Goal: Transaction & Acquisition: Purchase product/service

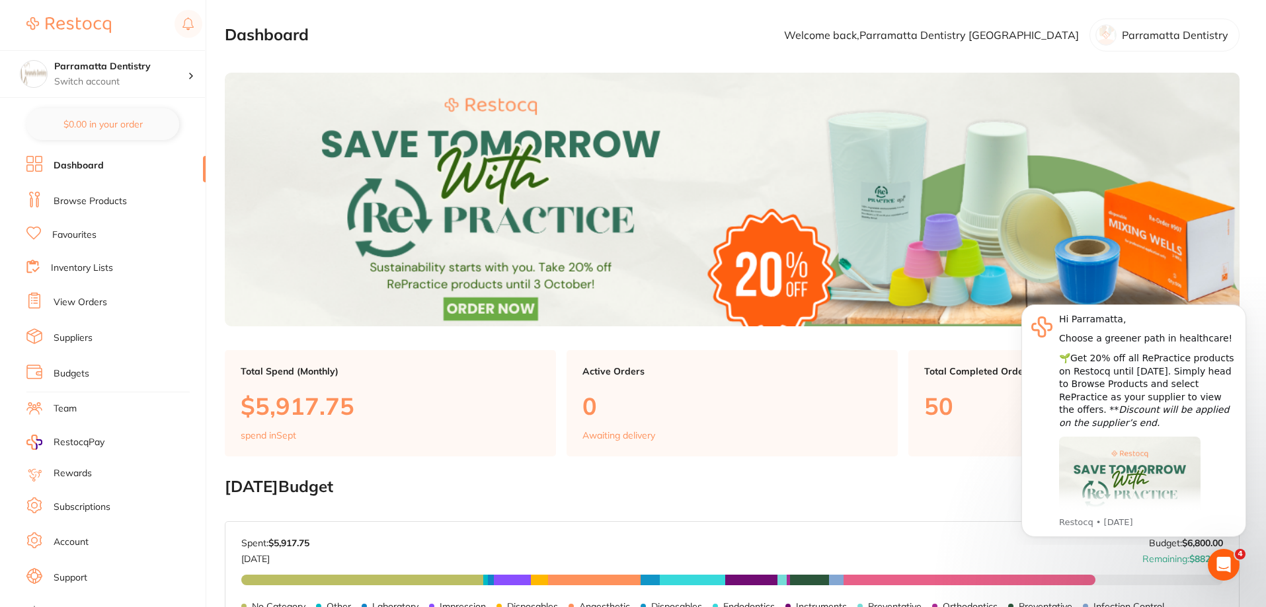
click at [83, 202] on link "Browse Products" at bounding box center [90, 201] width 73 height 13
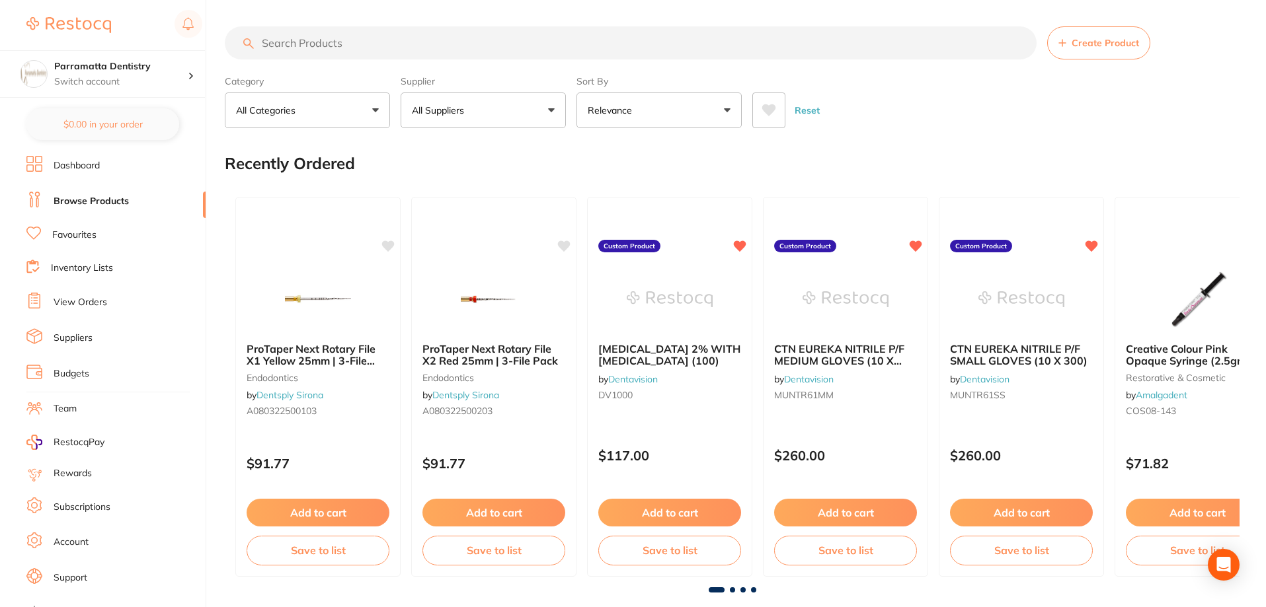
click at [355, 44] on input "search" at bounding box center [631, 42] width 812 height 33
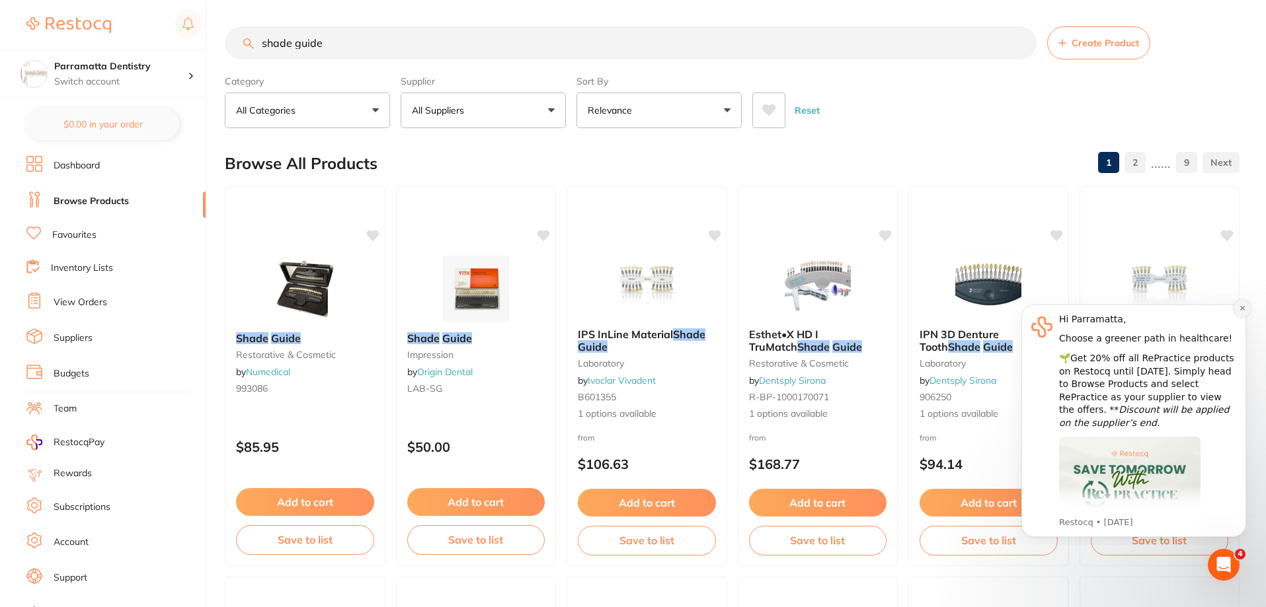
type input "shade guide"
click at [1243, 311] on icon "Dismiss notification" at bounding box center [1242, 308] width 7 height 7
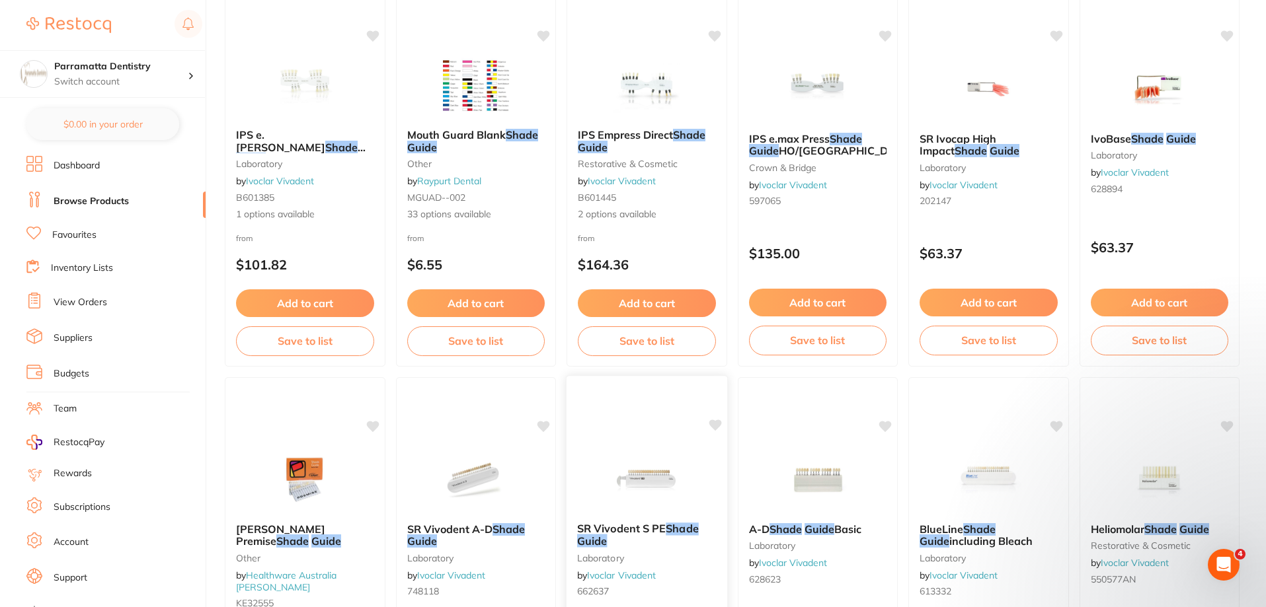
scroll to position [661, 0]
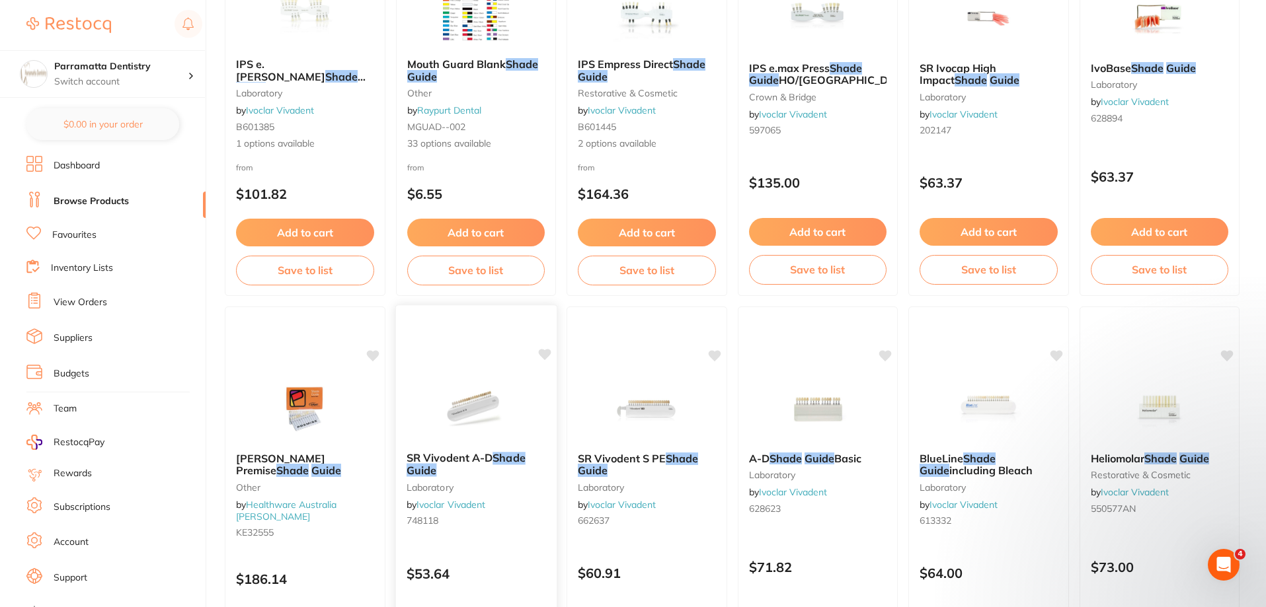
click at [502, 421] on img at bounding box center [475, 408] width 87 height 67
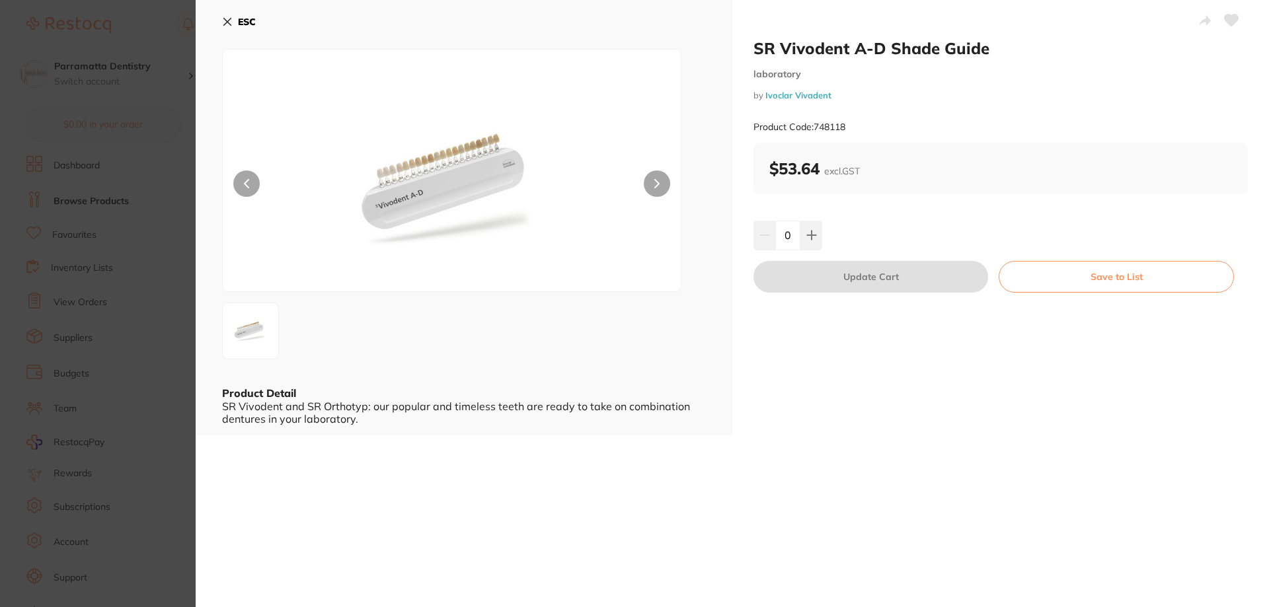
scroll to position [1, 0]
click at [405, 165] on img at bounding box center [452, 187] width 275 height 209
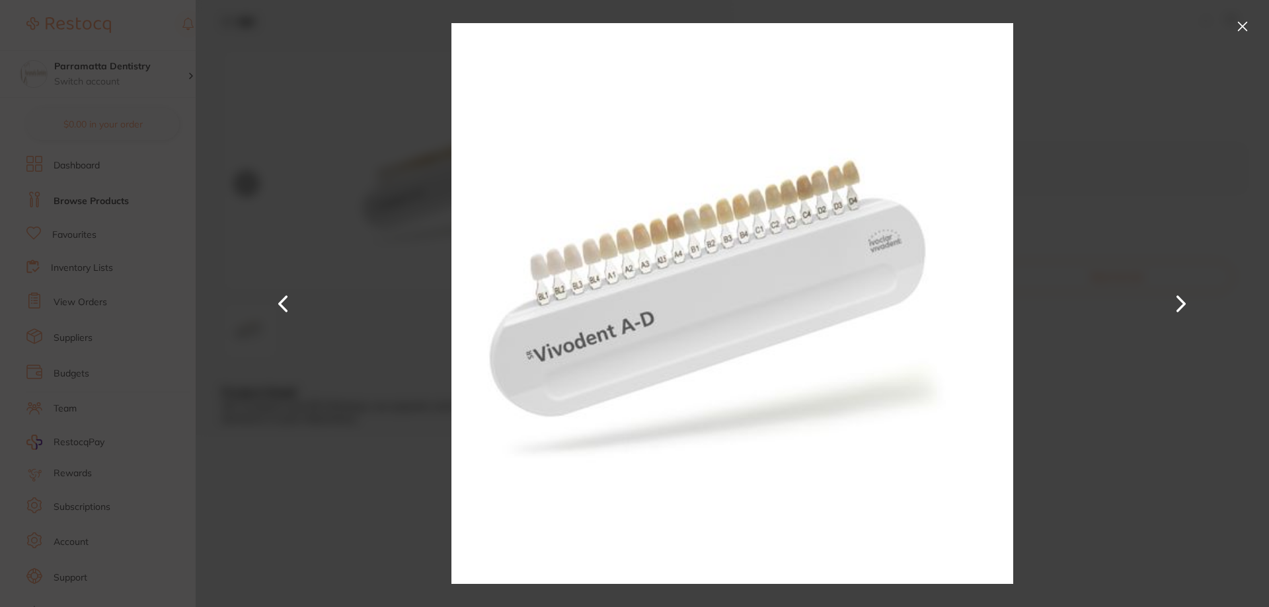
click at [1171, 297] on button at bounding box center [1181, 304] width 32 height 304
click at [1181, 305] on button at bounding box center [1181, 304] width 32 height 304
click at [1125, 360] on div at bounding box center [732, 303] width 1073 height 607
click at [1237, 24] on button at bounding box center [1242, 26] width 21 height 21
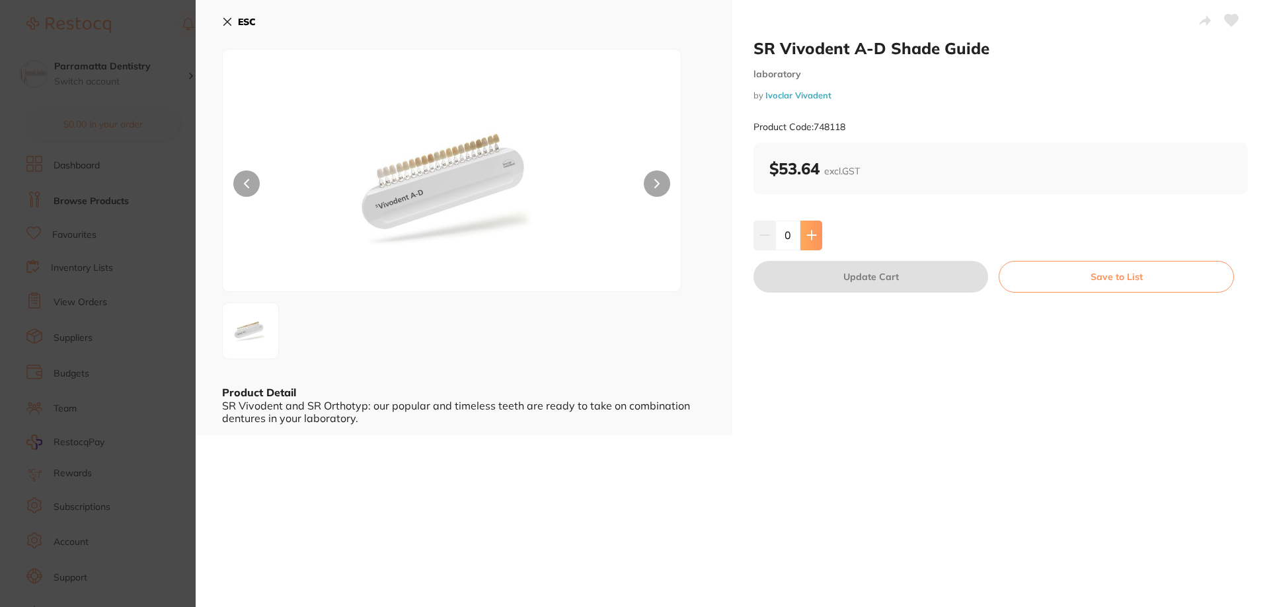
click at [805, 229] on button at bounding box center [811, 235] width 22 height 29
type input "1"
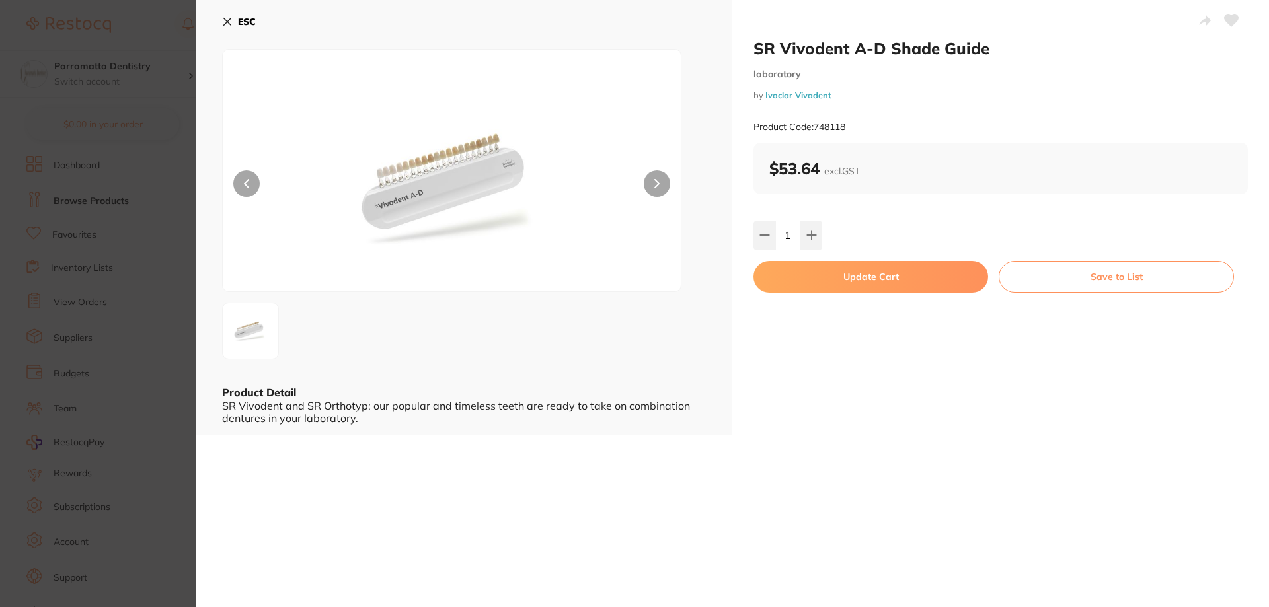
click at [949, 283] on button "Update Cart" at bounding box center [871, 277] width 235 height 32
checkbox input "false"
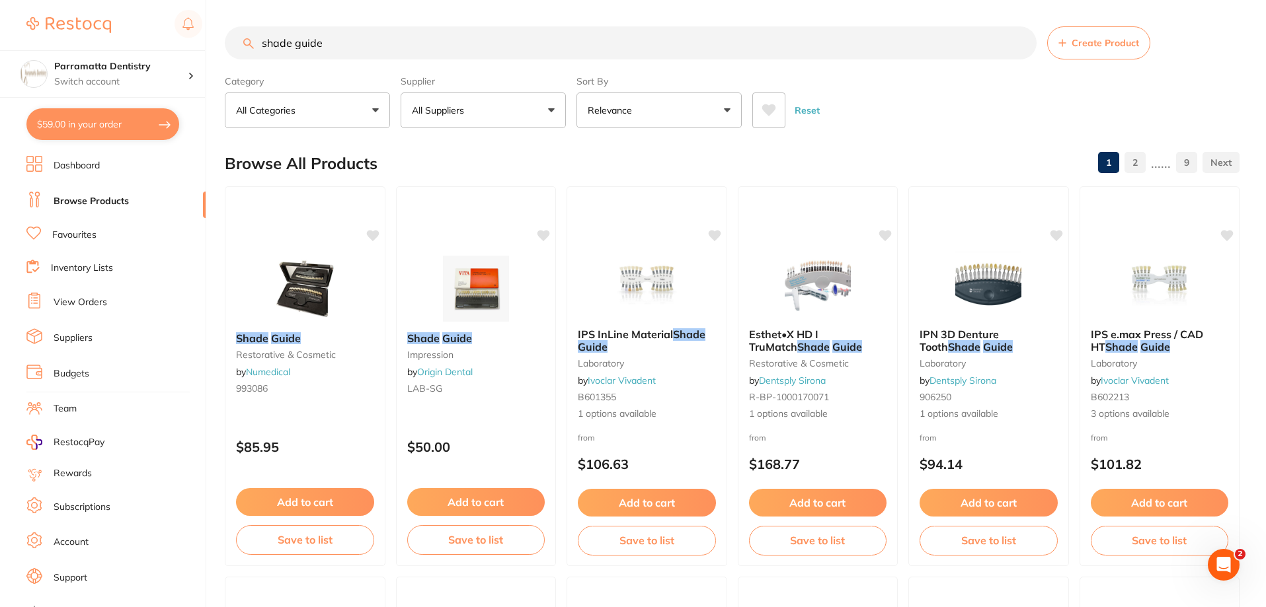
click at [83, 264] on link "Inventory Lists" at bounding box center [82, 268] width 62 height 13
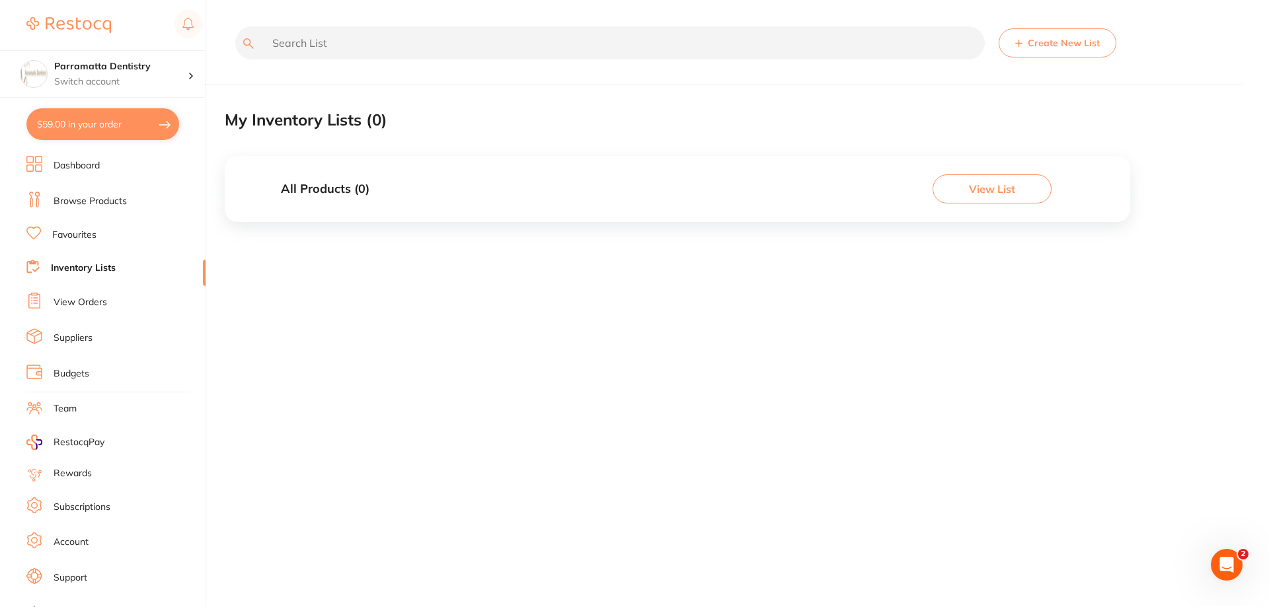
click at [83, 337] on link "Suppliers" at bounding box center [73, 338] width 39 height 13
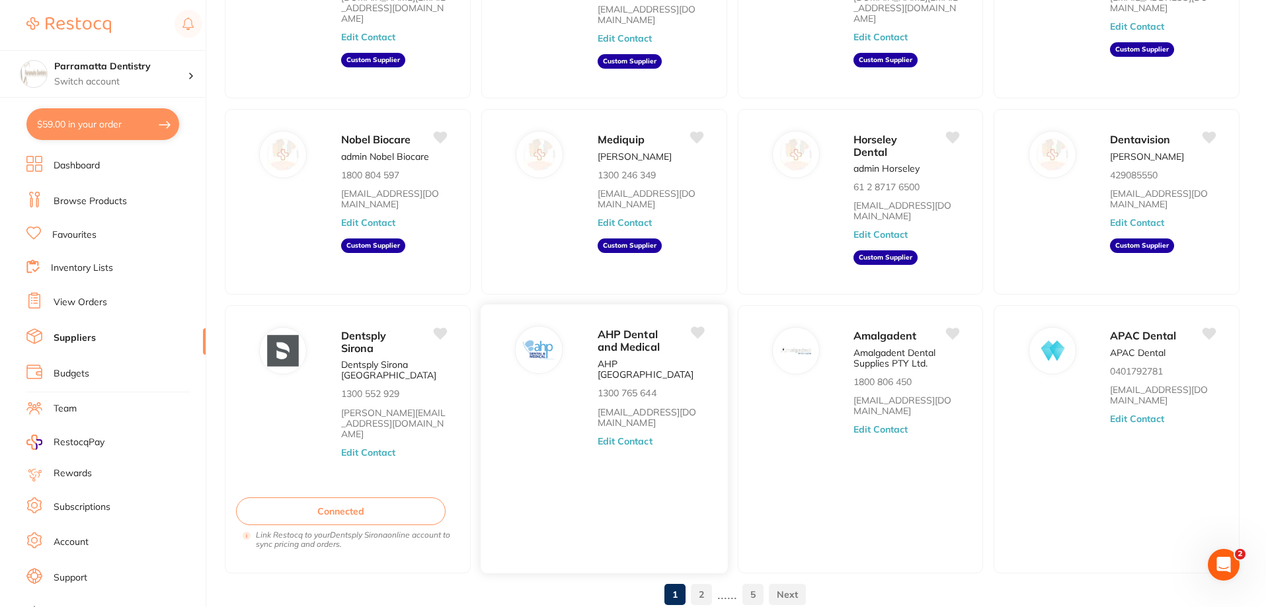
scroll to position [233, 0]
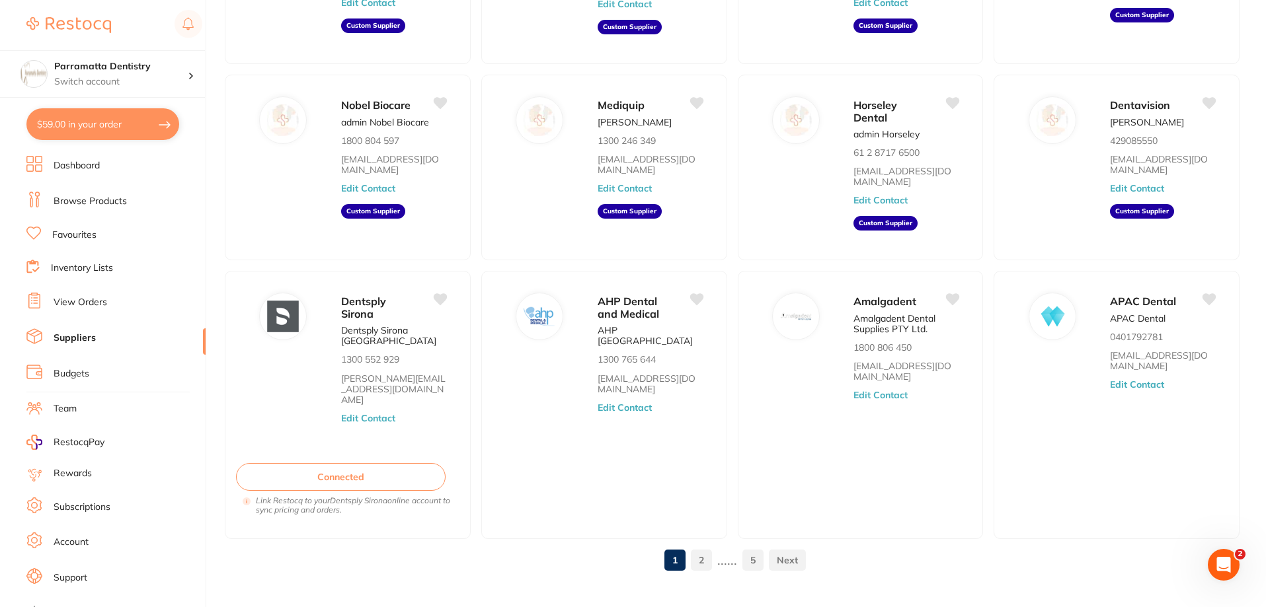
click at [699, 547] on link "2" at bounding box center [701, 560] width 21 height 26
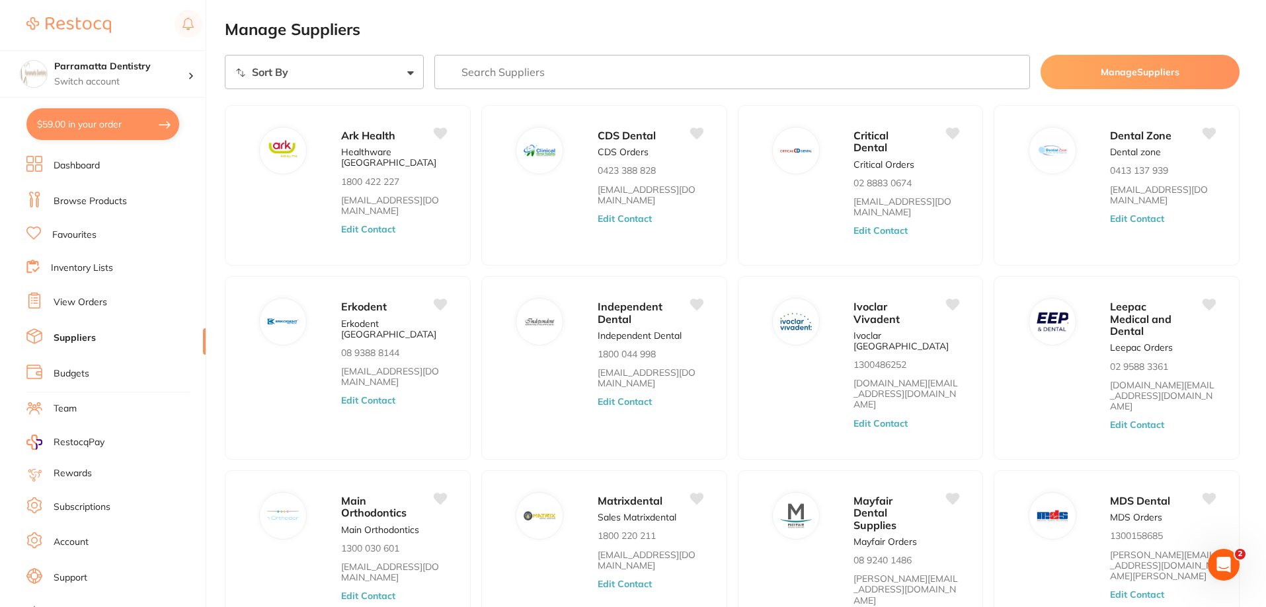
scroll to position [0, 0]
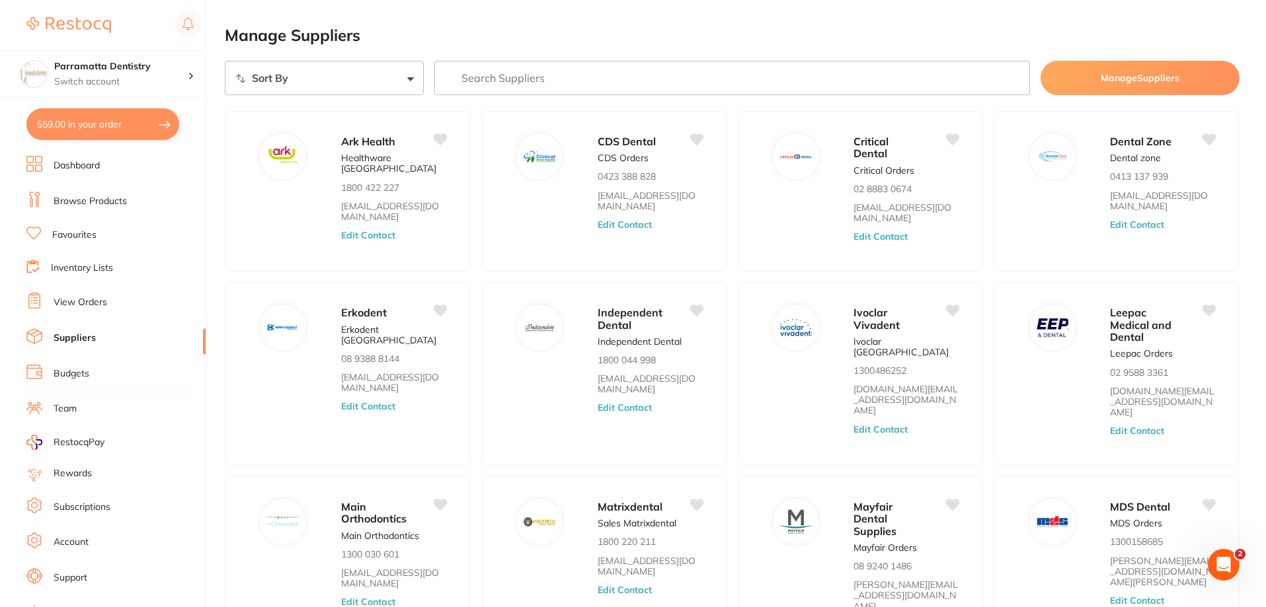
click at [106, 358] on ul "Dashboard Browse Products Favourites Inventory Lists View Orders Suppliers Budg…" at bounding box center [115, 384] width 179 height 456
click at [93, 368] on li "Budgets" at bounding box center [115, 374] width 179 height 20
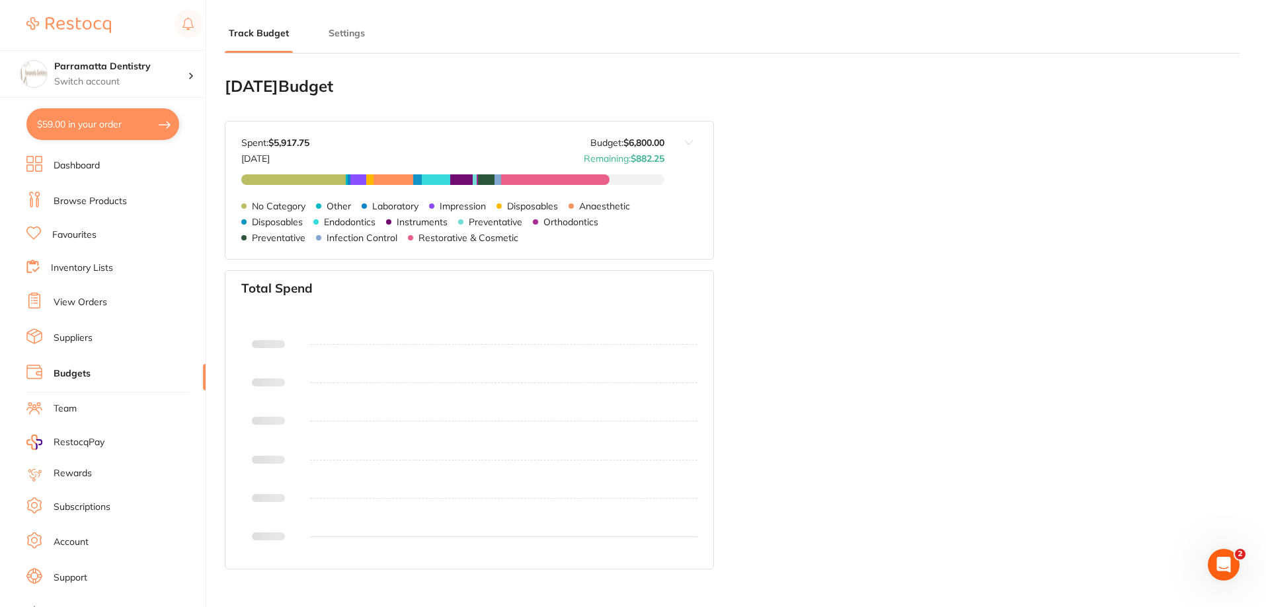
type input "6,800"
type input "0.0"
type input "6,800"
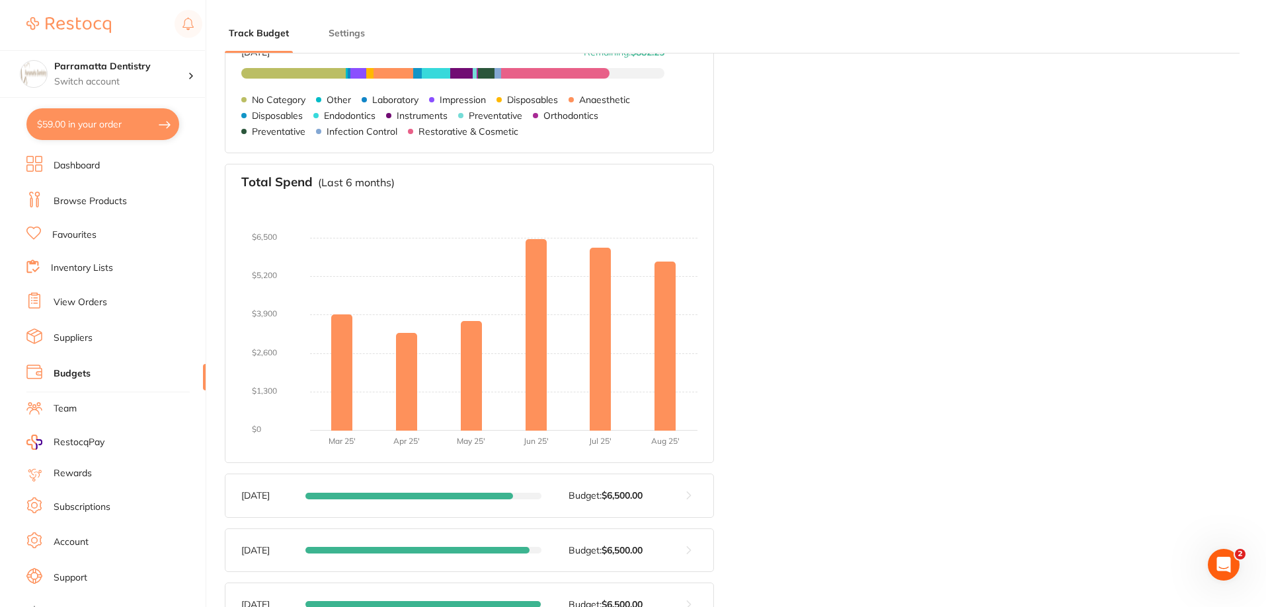
scroll to position [132, 0]
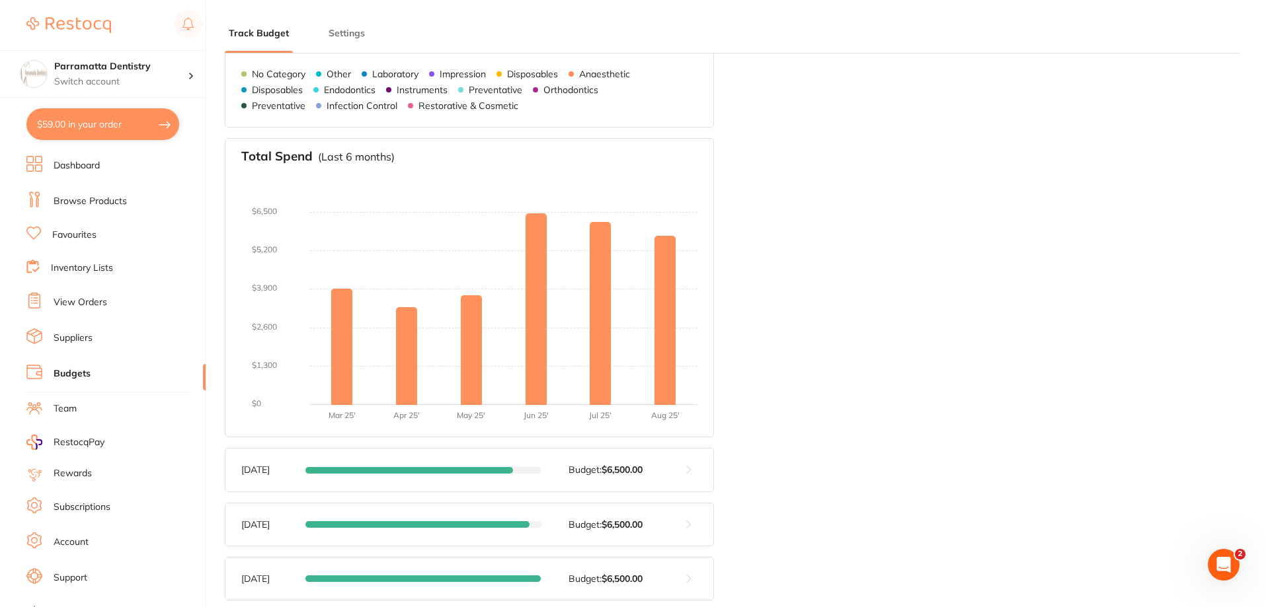
click at [85, 173] on li "Dashboard" at bounding box center [115, 166] width 179 height 20
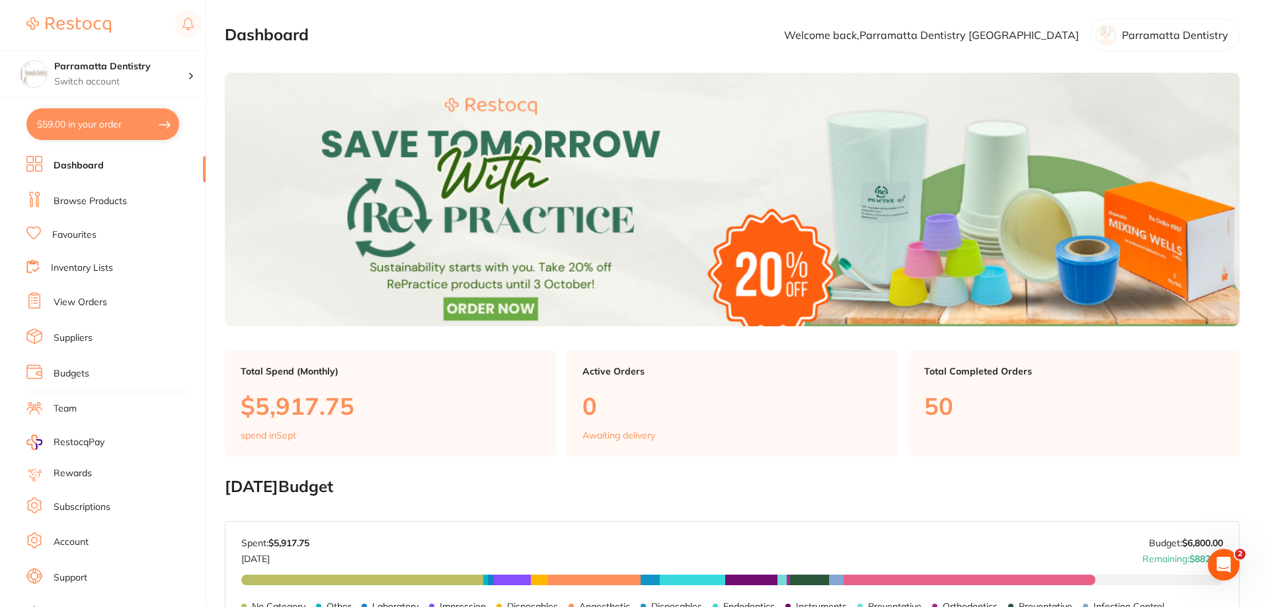
click at [98, 196] on link "Browse Products" at bounding box center [90, 201] width 73 height 13
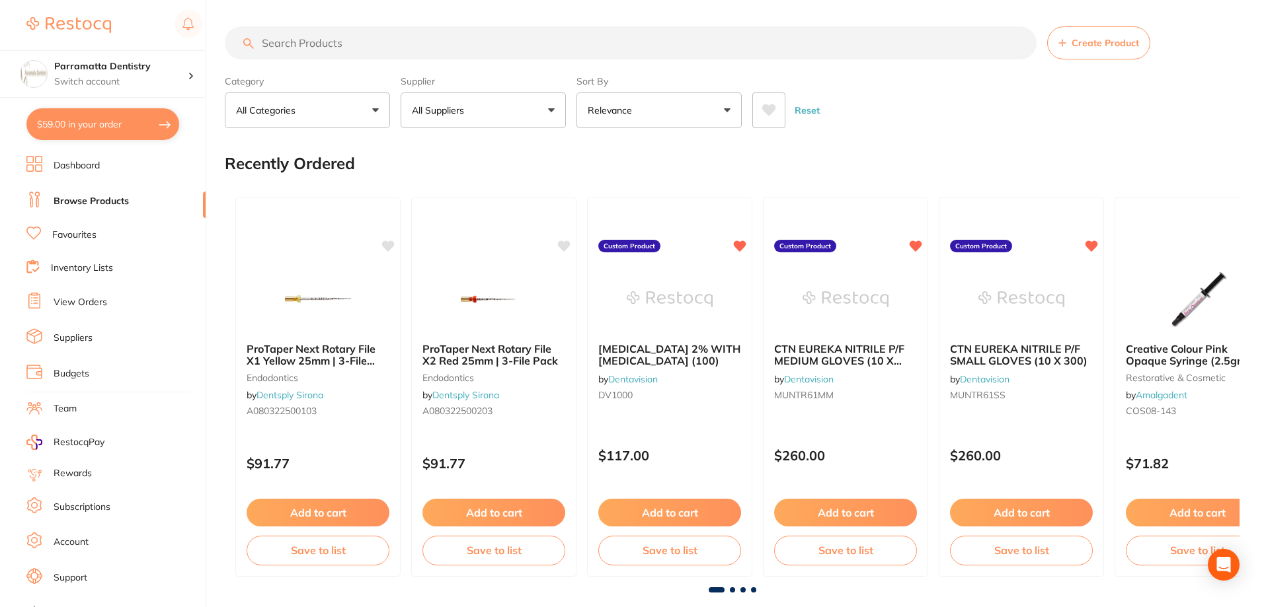
click at [383, 37] on input "search" at bounding box center [631, 42] width 812 height 33
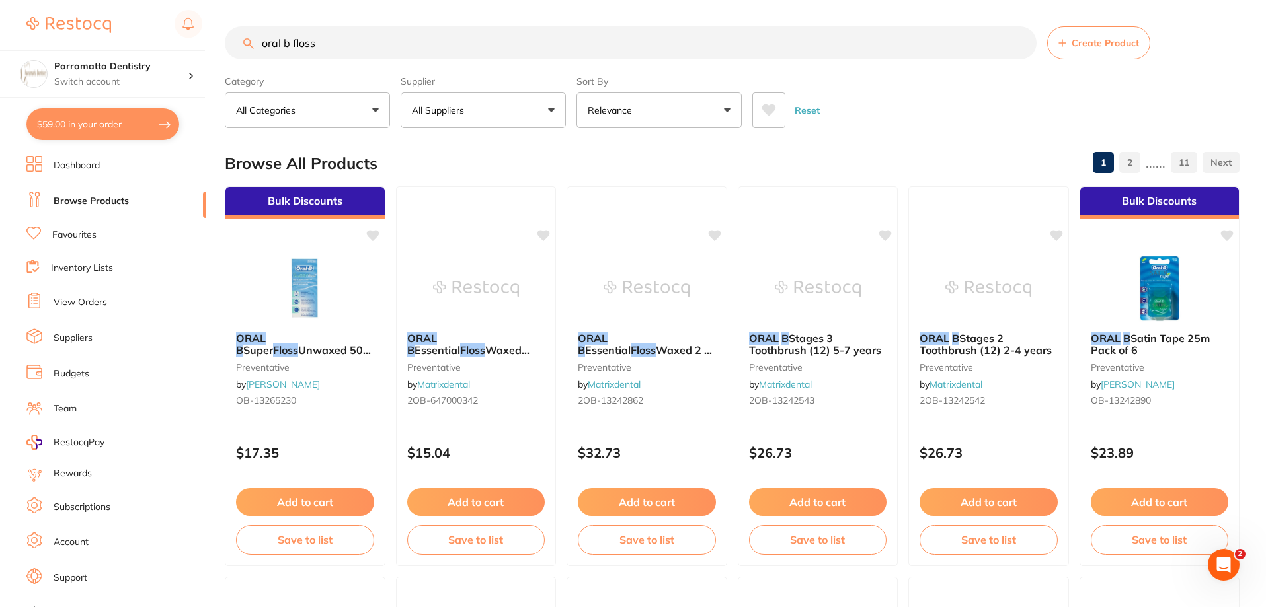
drag, startPoint x: 483, startPoint y: 291, endPoint x: 806, endPoint y: 226, distance: 330.3
click at [483, 290] on img at bounding box center [476, 289] width 86 height 66
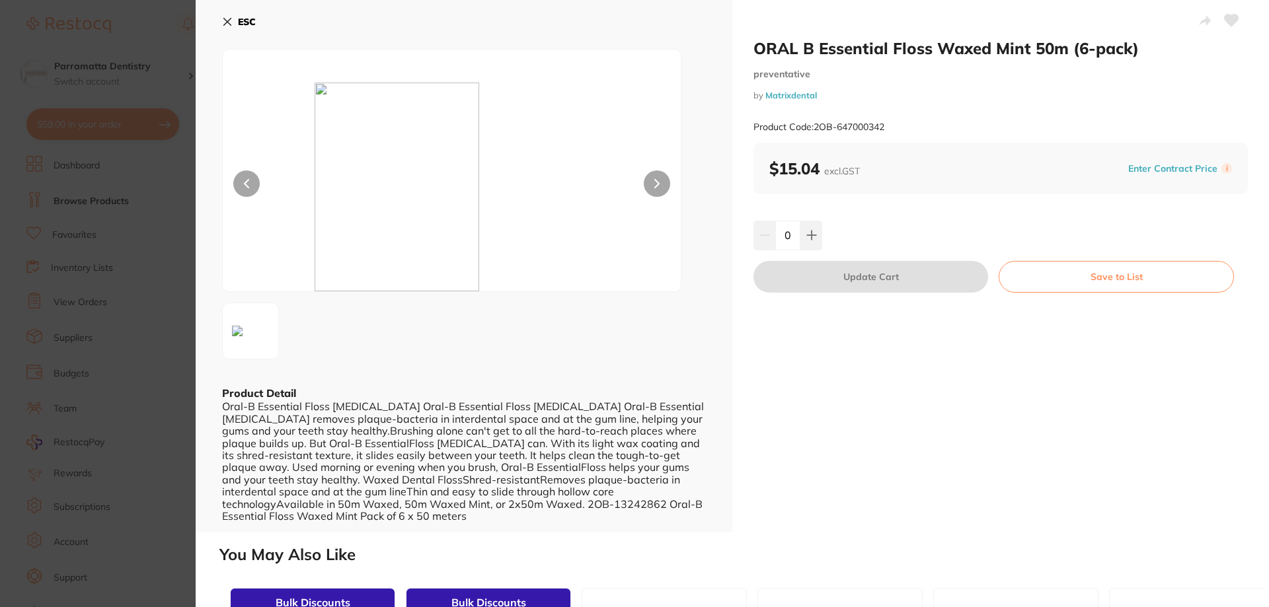
scroll to position [1, 0]
click at [165, 383] on section "ORAL B Essential Floss Waxed Mint 50m (6-pack) preventative by Matrixdental Pro…" at bounding box center [634, 303] width 1269 height 607
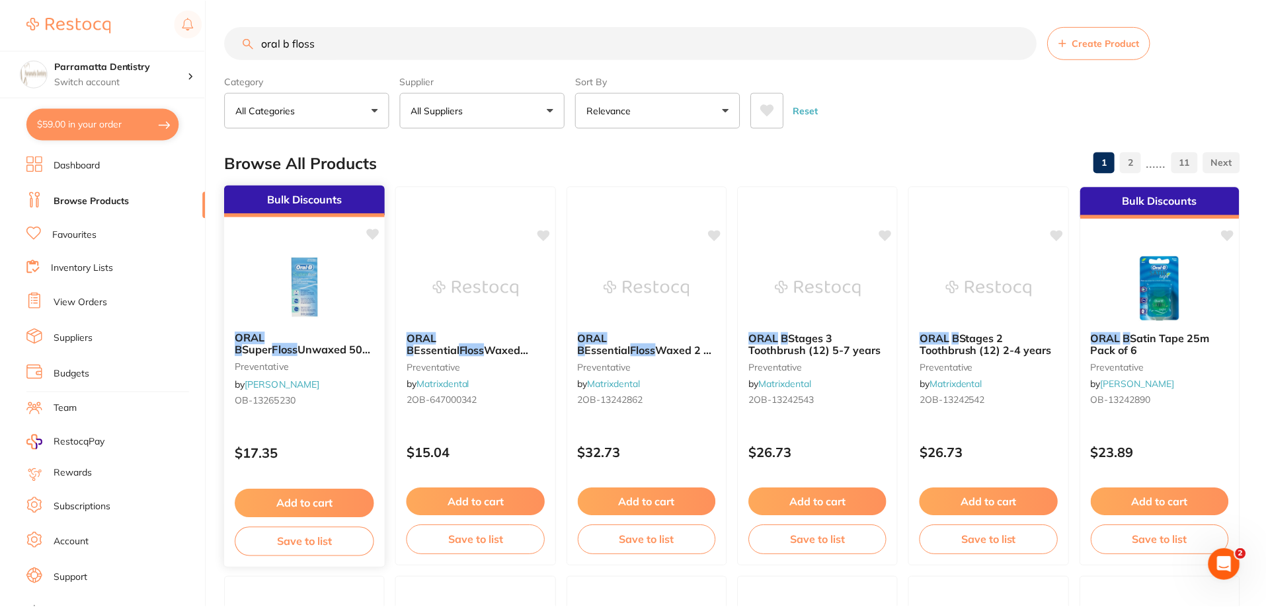
scroll to position [3, 0]
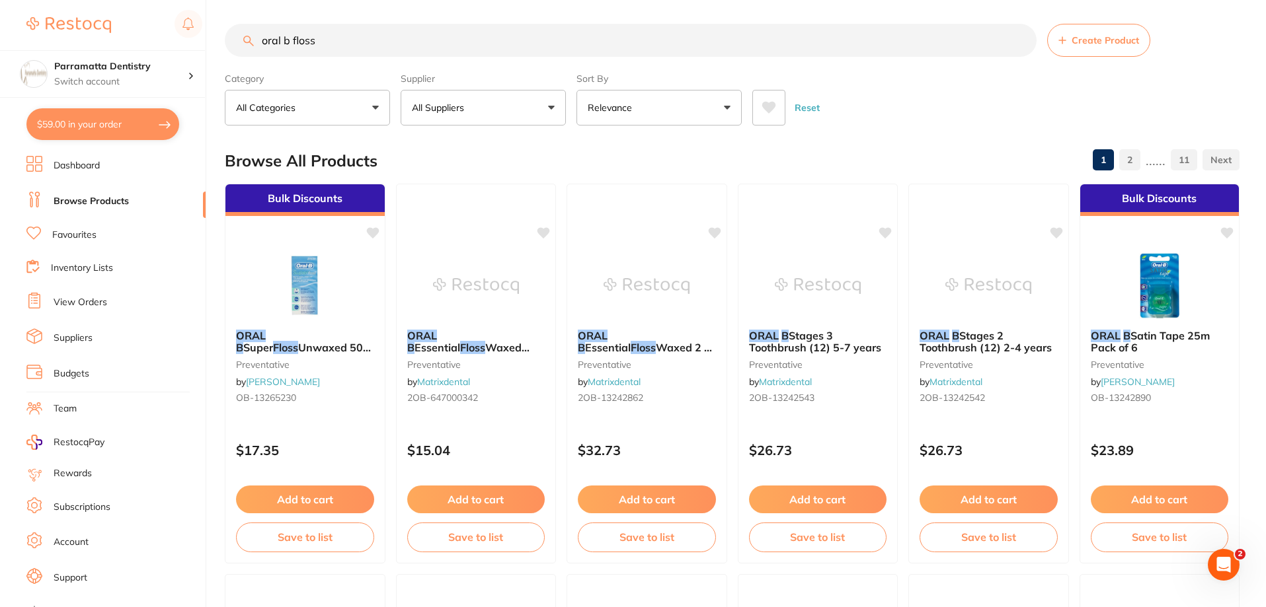
drag, startPoint x: 451, startPoint y: 43, endPoint x: 206, endPoint y: 50, distance: 244.7
click at [208, 50] on div "$59.00 Parramatta Dentistry Switch account Parramatta Dentistry $59.00 in your …" at bounding box center [633, 300] width 1266 height 607
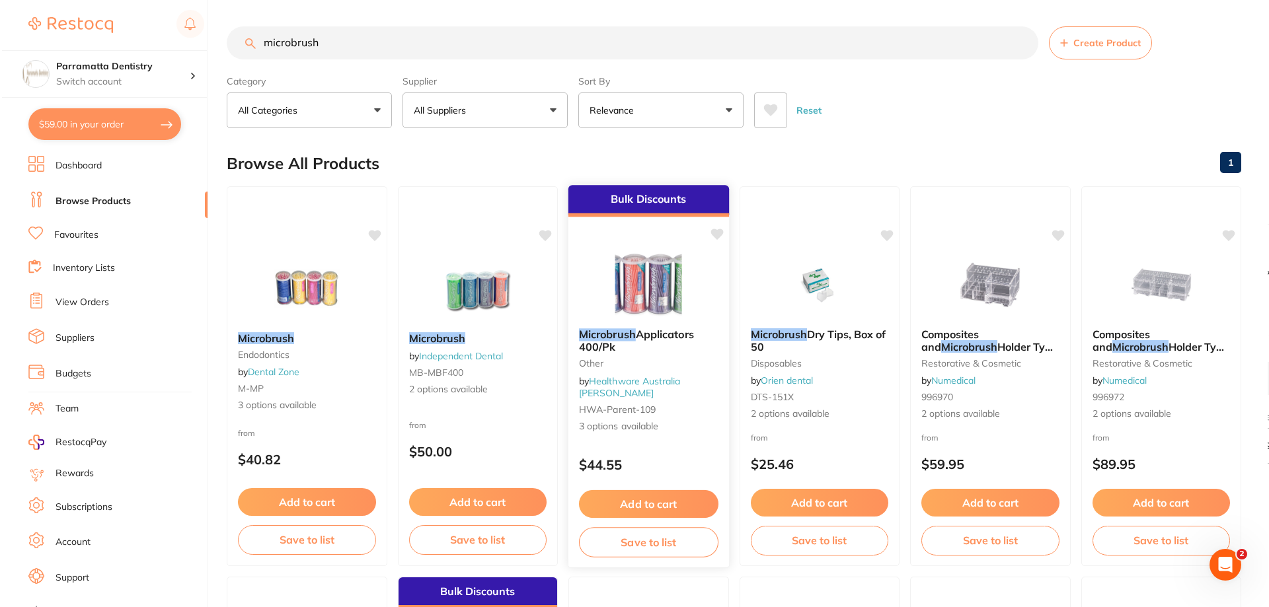
scroll to position [0, 0]
click at [672, 292] on img at bounding box center [646, 284] width 87 height 67
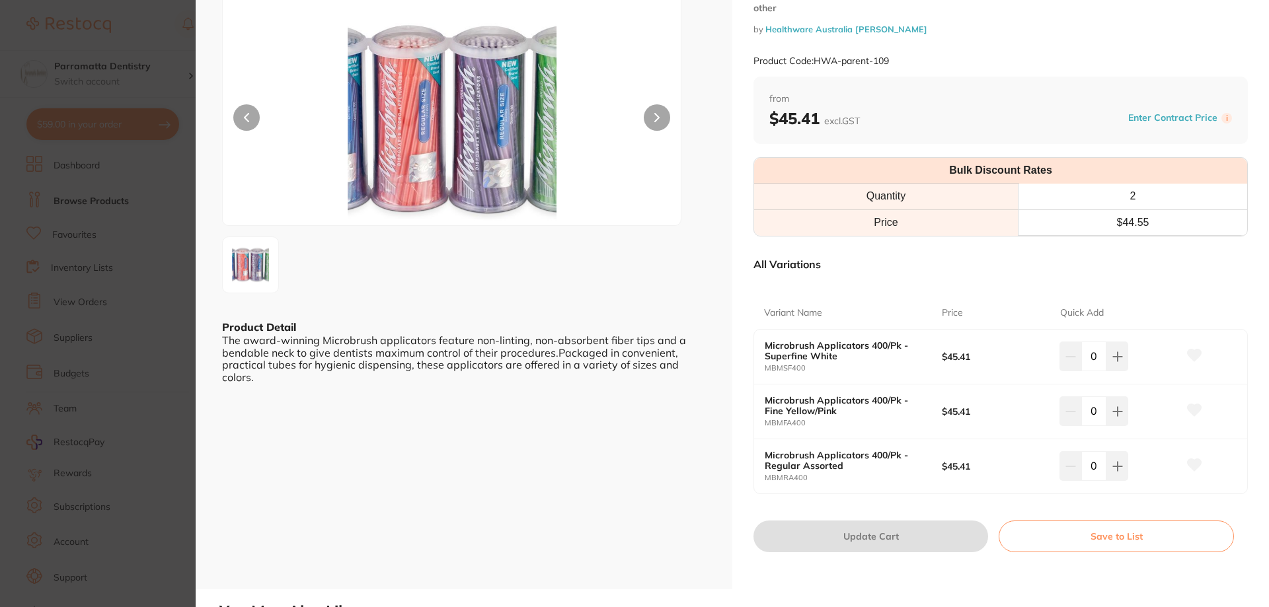
scroll to position [132, 0]
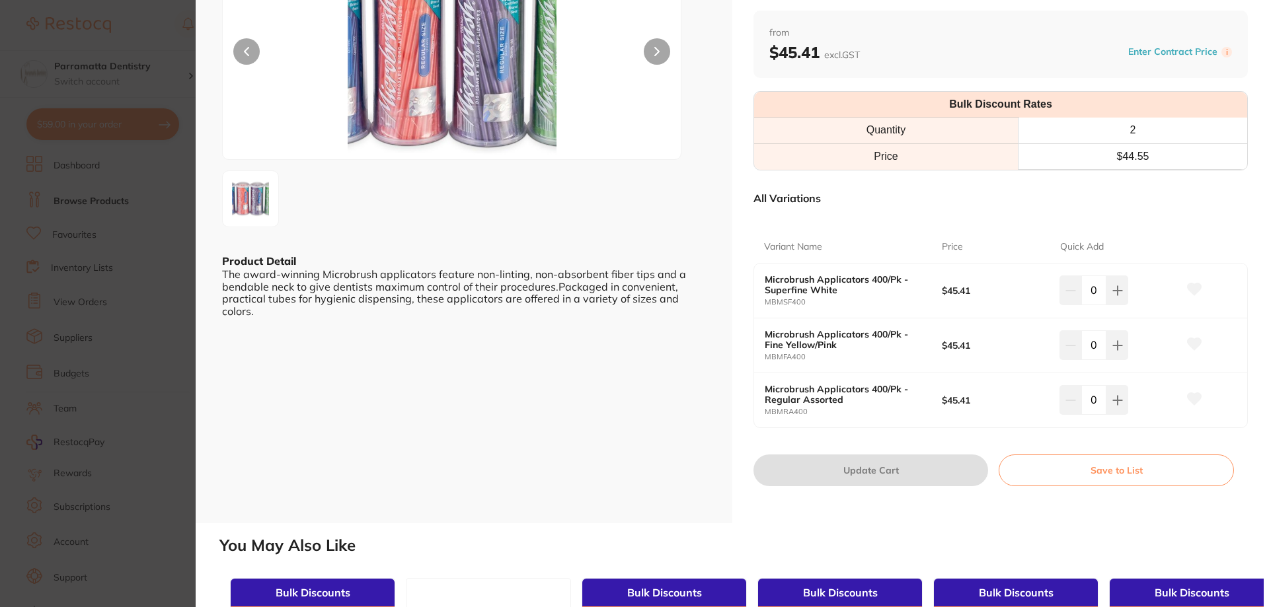
click at [183, 410] on section "Microbrush Applicators 400/Pk other by Healthware Australia [PERSON_NAME] Produ…" at bounding box center [634, 303] width 1269 height 607
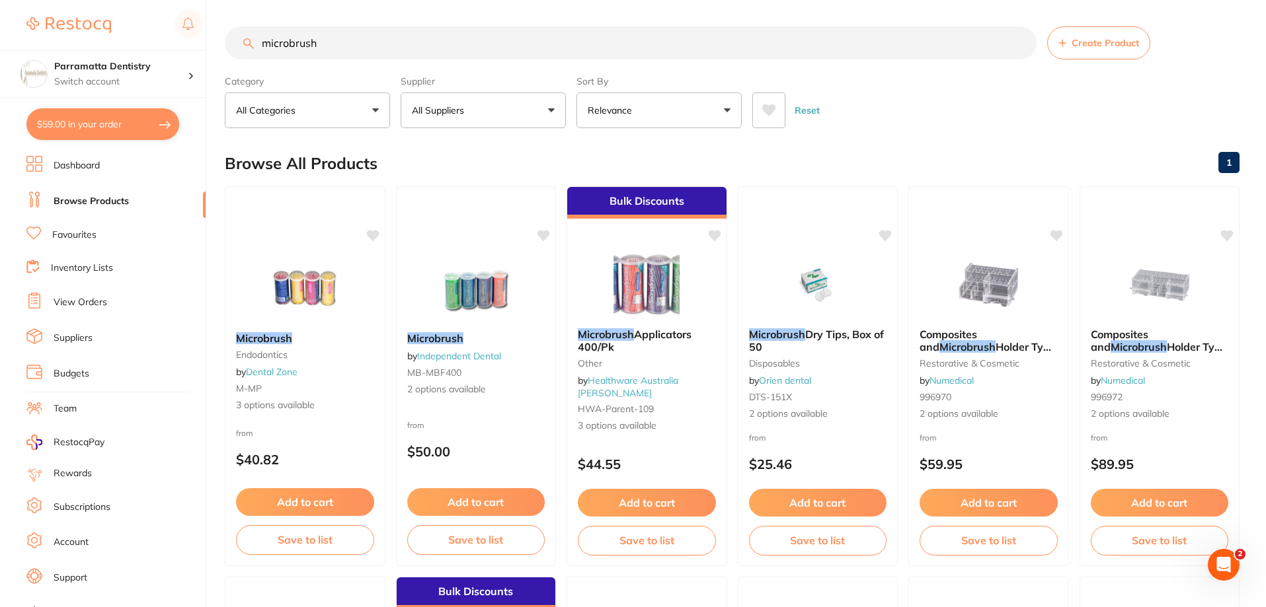
click at [368, 42] on input "microbrush" at bounding box center [631, 42] width 812 height 33
type input "microbrush"
click at [325, 289] on img at bounding box center [305, 287] width 87 height 67
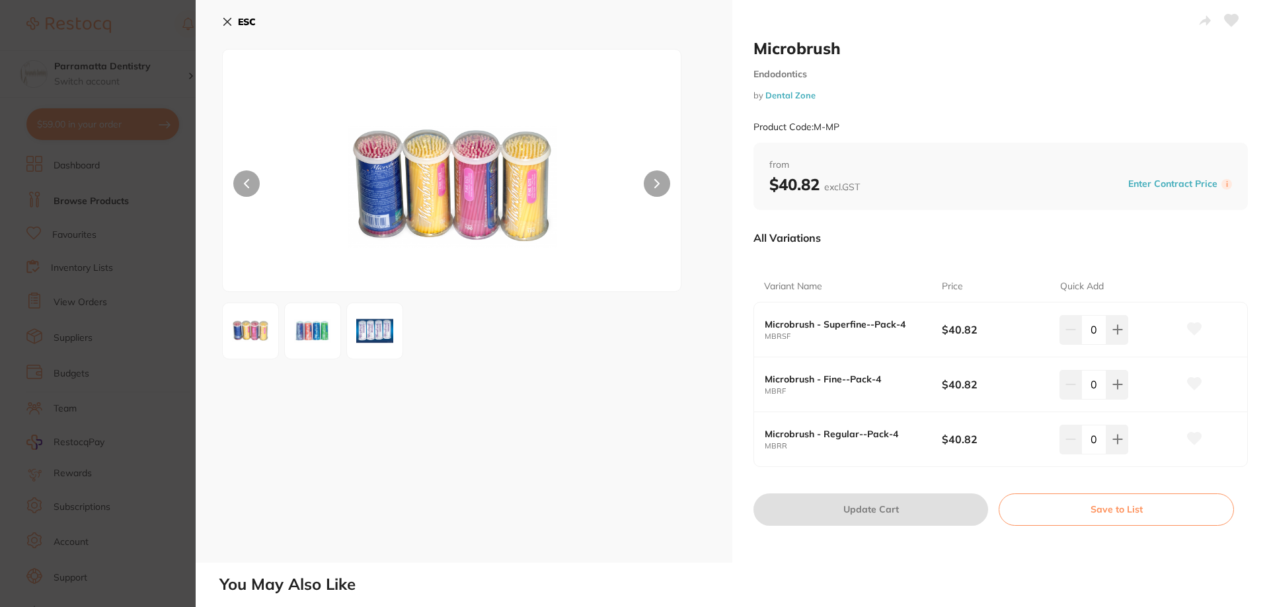
click at [306, 329] on img at bounding box center [313, 331] width 48 height 48
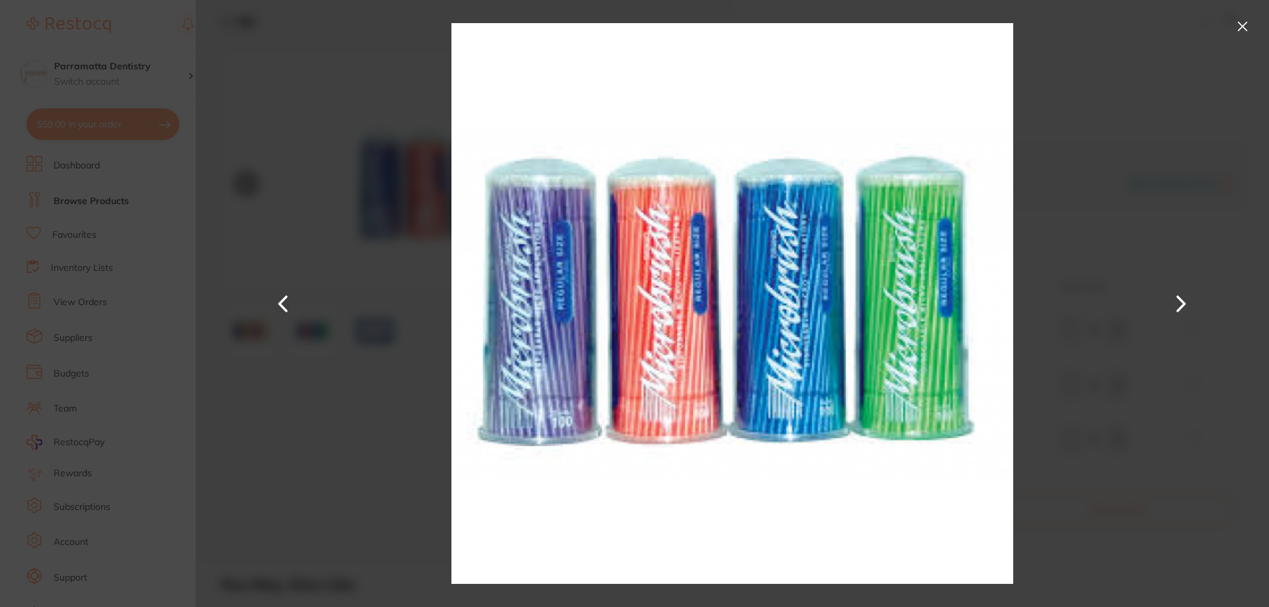
click at [369, 500] on div at bounding box center [732, 303] width 1073 height 607
click at [370, 539] on div at bounding box center [732, 303] width 1073 height 607
click at [1243, 25] on button at bounding box center [1242, 26] width 21 height 21
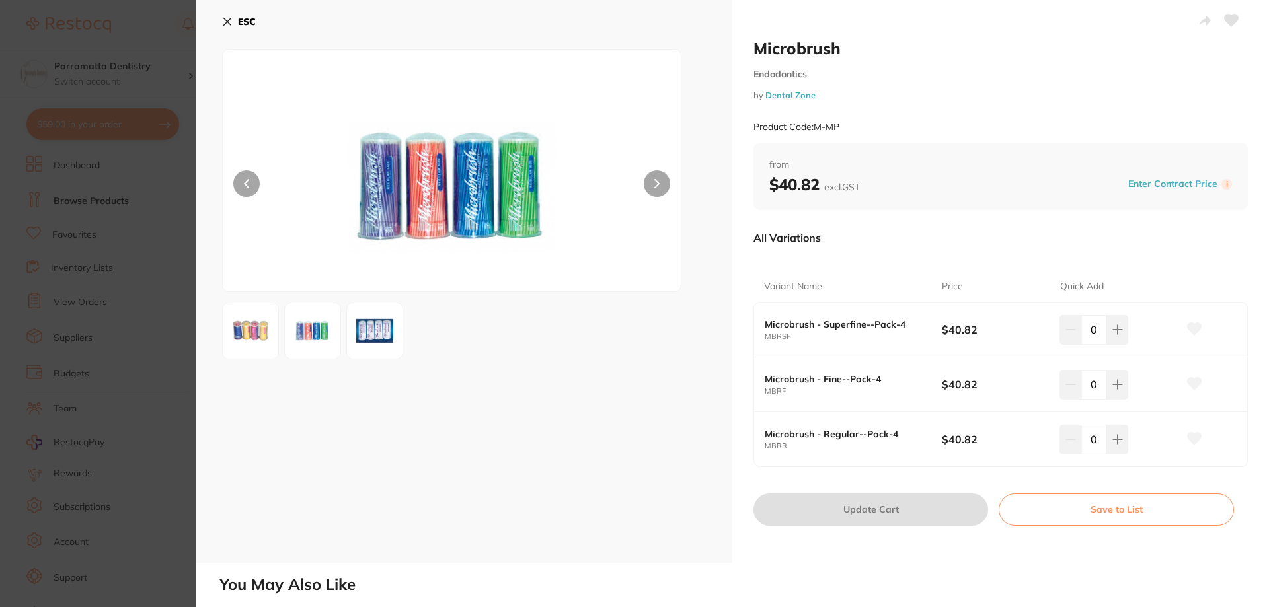
click at [151, 483] on section "Microbrush Endodontics by Dental Zone Product Code: M-MP ESC Microbrush Endodon…" at bounding box center [634, 303] width 1269 height 607
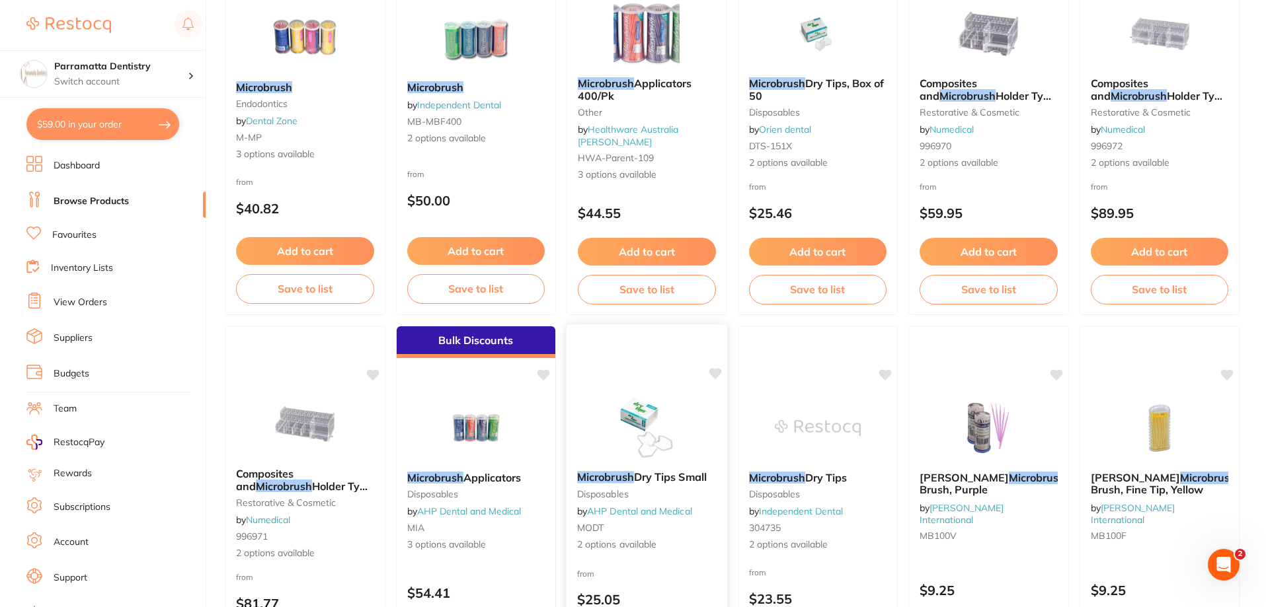
scroll to position [332, 0]
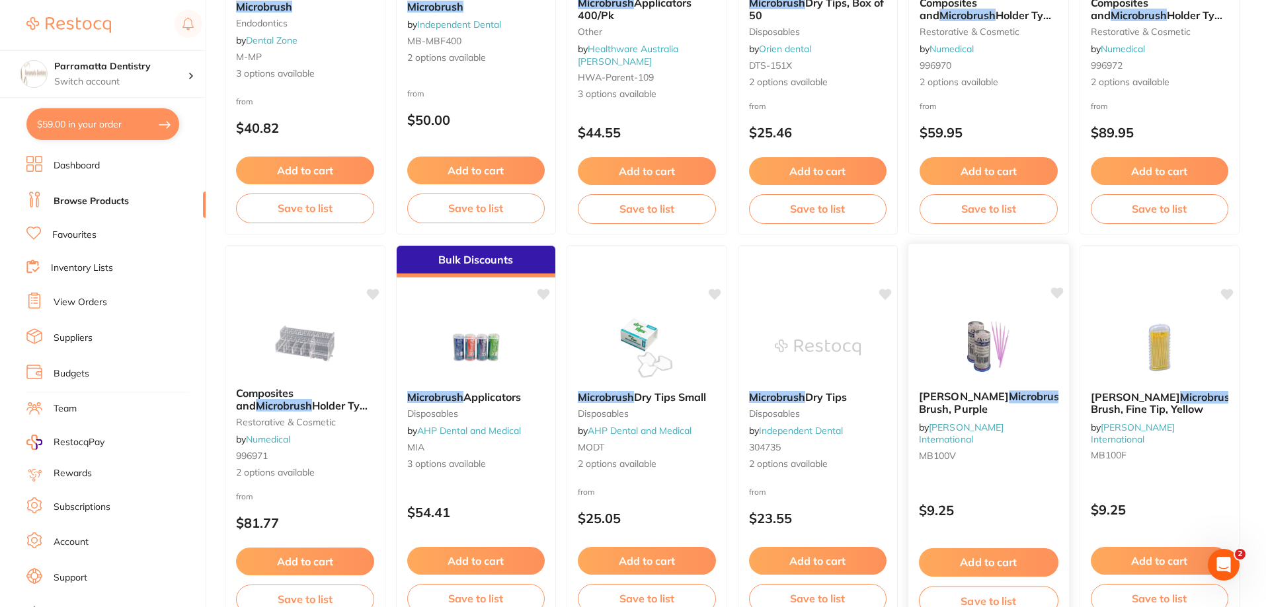
click at [997, 338] on img at bounding box center [988, 346] width 87 height 67
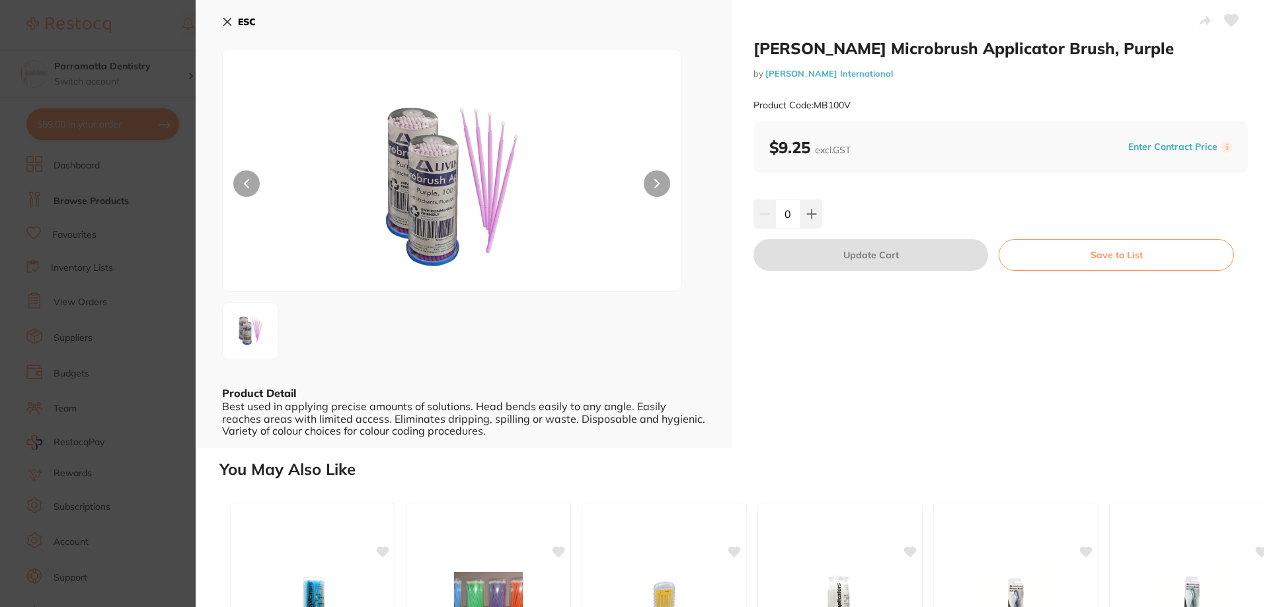
click at [188, 299] on section "[PERSON_NAME] Microbrush Applicator Brush, Purple by [PERSON_NAME] Internationa…" at bounding box center [634, 303] width 1269 height 607
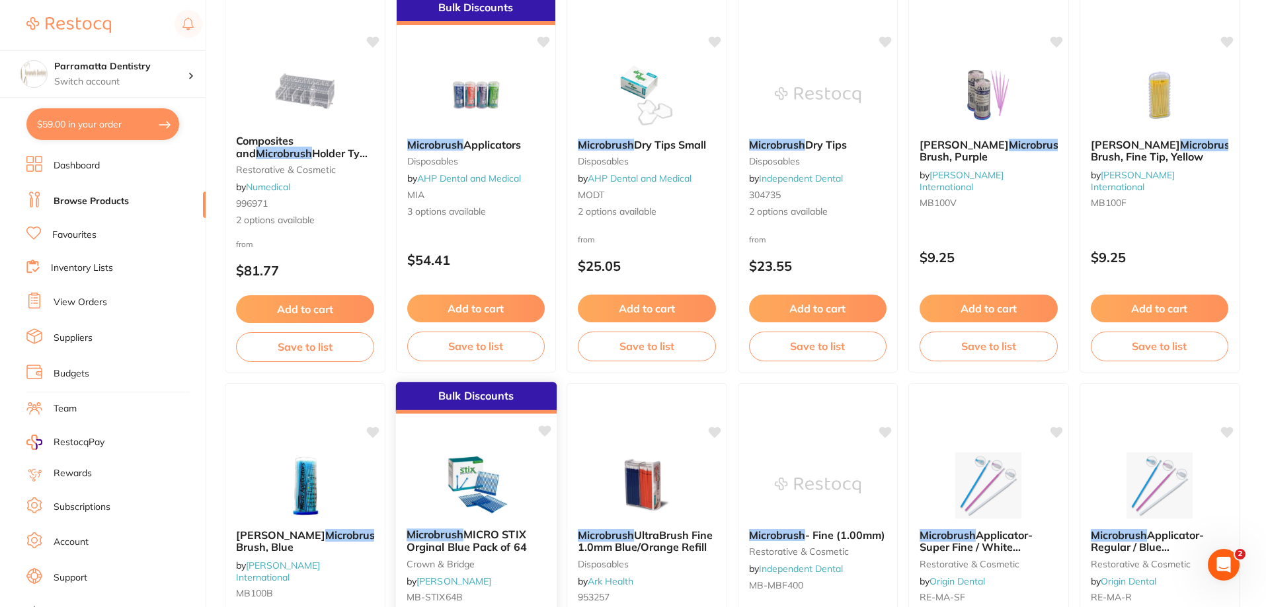
scroll to position [596, 0]
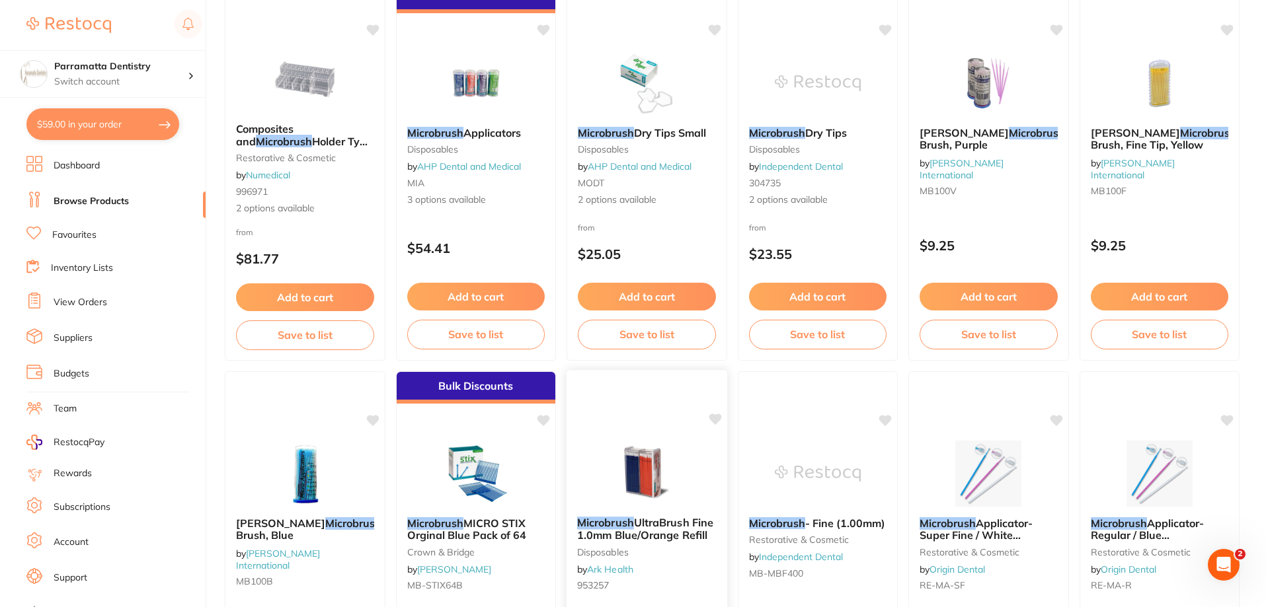
click at [650, 470] on img at bounding box center [646, 473] width 87 height 67
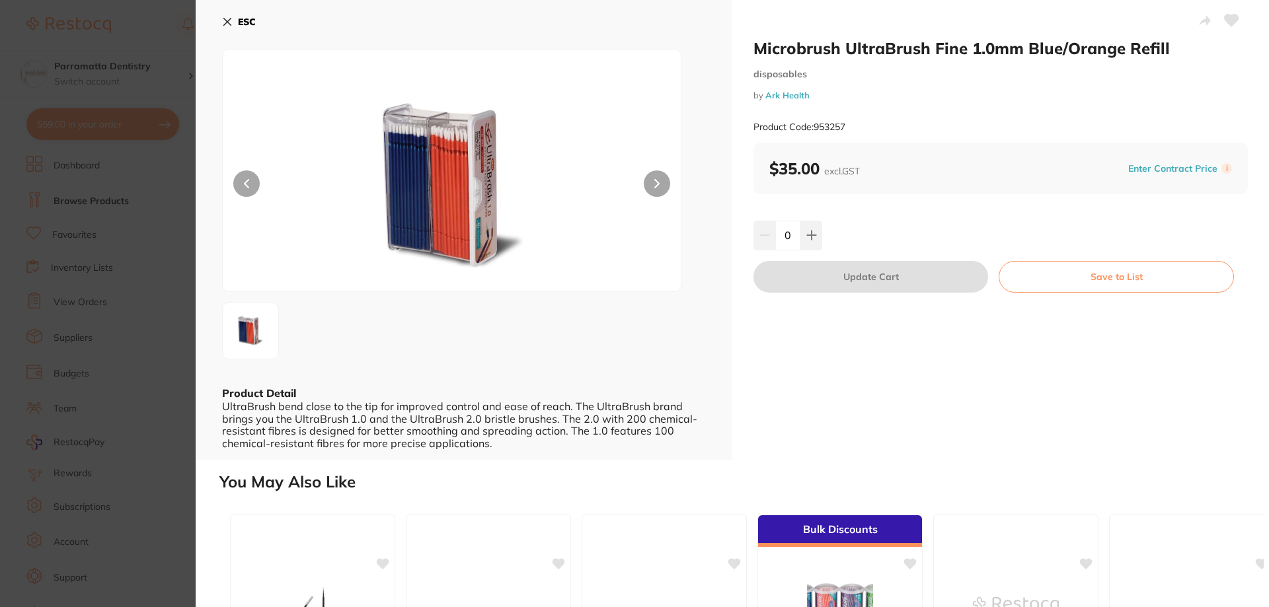
click at [436, 181] on img at bounding box center [452, 187] width 275 height 209
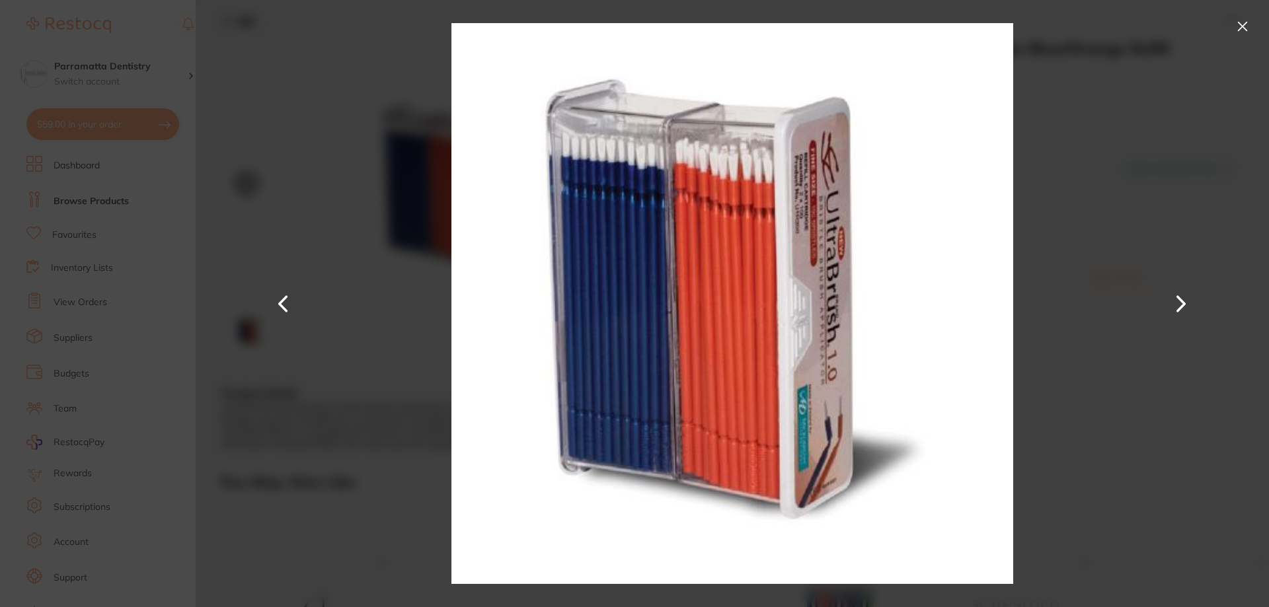
drag, startPoint x: 1169, startPoint y: 179, endPoint x: 820, endPoint y: 364, distance: 395.3
click at [1170, 179] on button at bounding box center [1181, 304] width 32 height 304
click at [1242, 23] on button at bounding box center [1242, 26] width 21 height 21
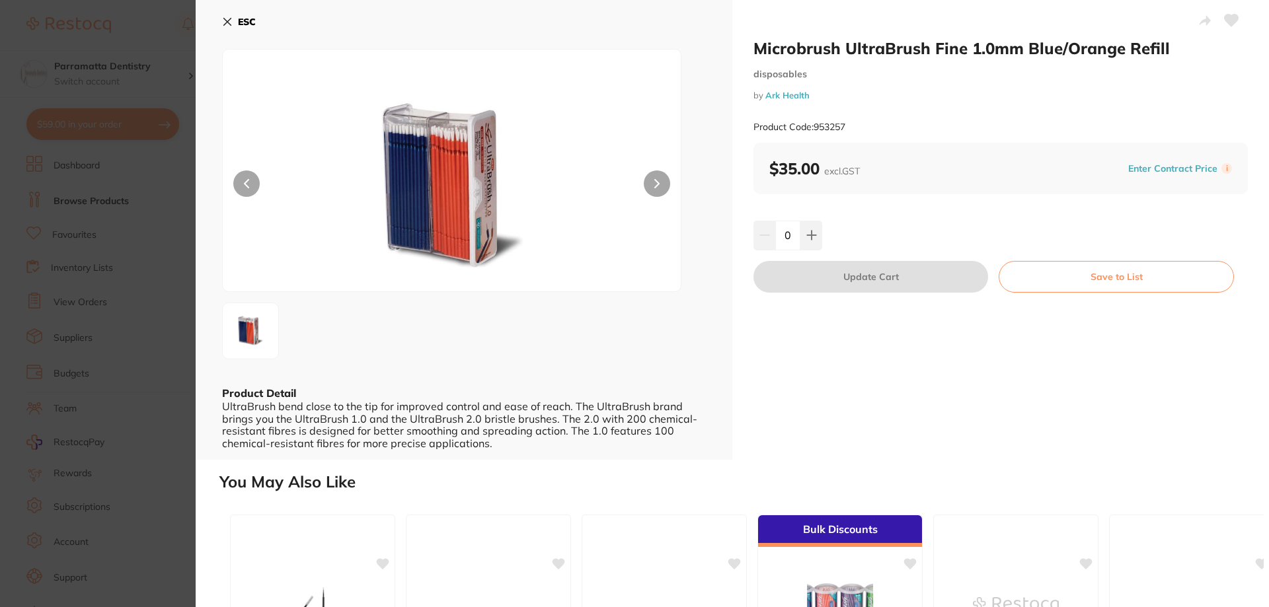
scroll to position [1, 0]
click at [656, 186] on icon at bounding box center [657, 184] width 4 height 8
click at [151, 495] on section "Microbrush UltraBrush Fine 1.0mm Blue/Orange Refill disposables by Ark Health P…" at bounding box center [634, 303] width 1269 height 607
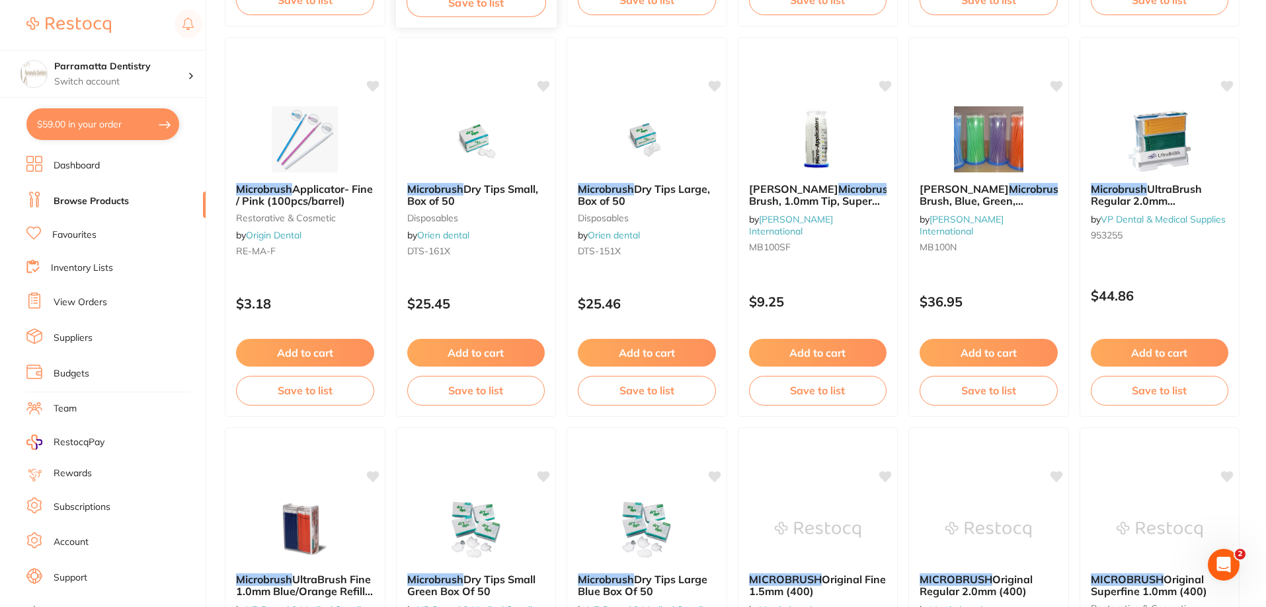
scroll to position [1322, 0]
click at [976, 141] on img at bounding box center [988, 137] width 87 height 67
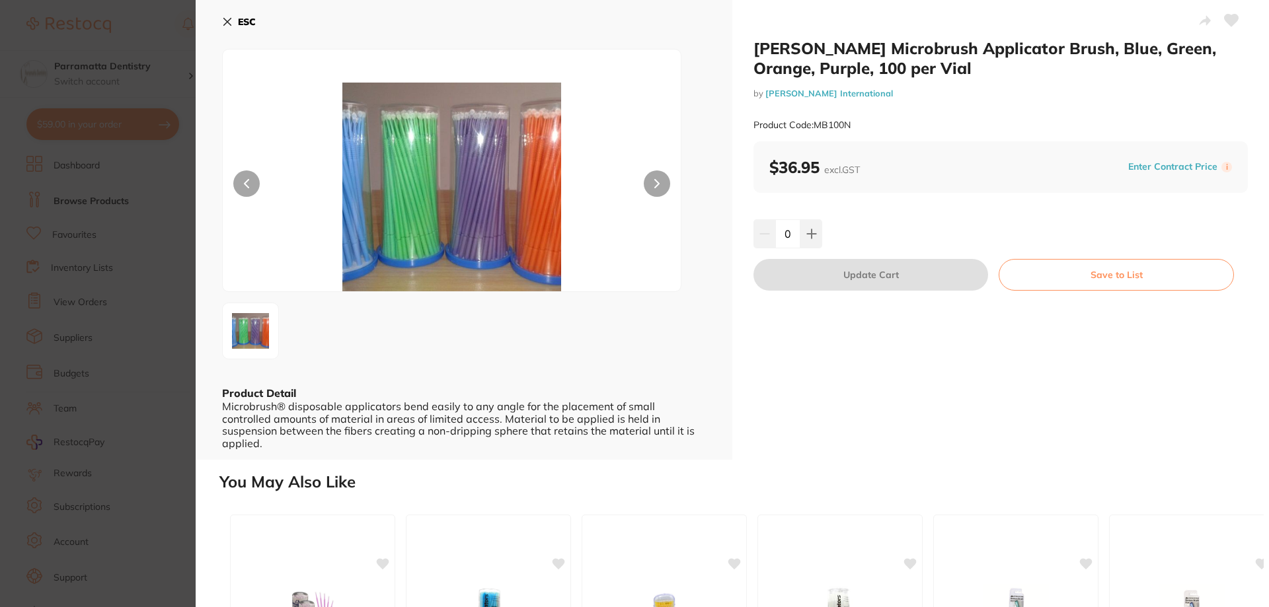
click at [158, 301] on section "Livingstone Microbrush Applicator Brush, Blue, Green, Orange, Purple, 100 per V…" at bounding box center [634, 303] width 1269 height 607
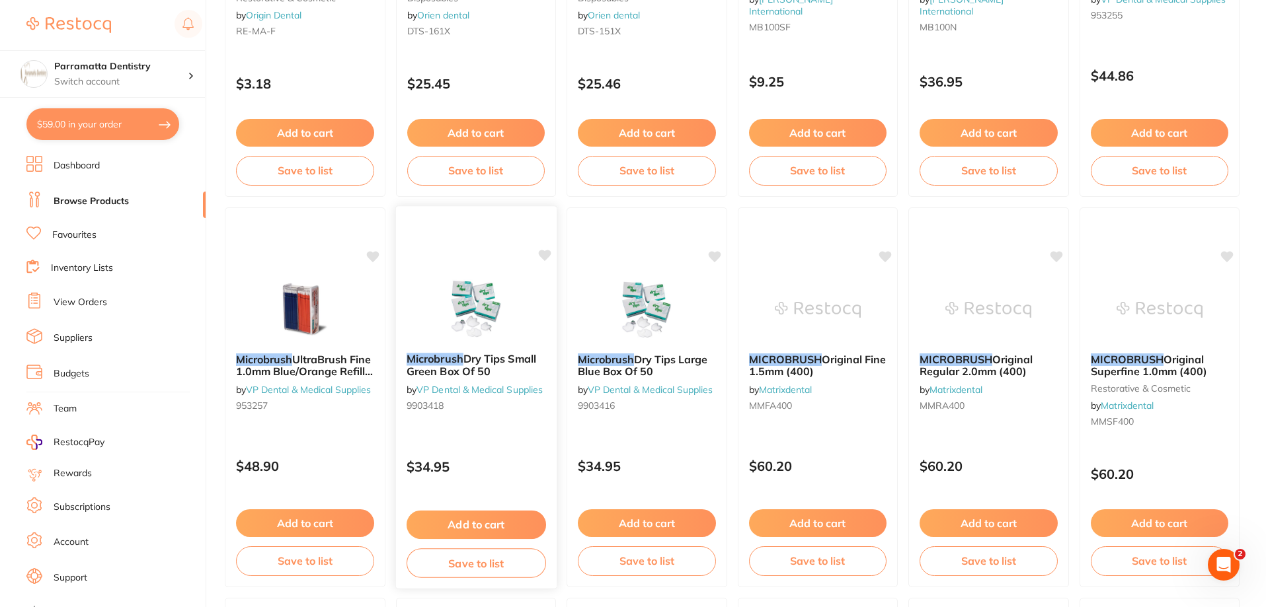
scroll to position [1652, 0]
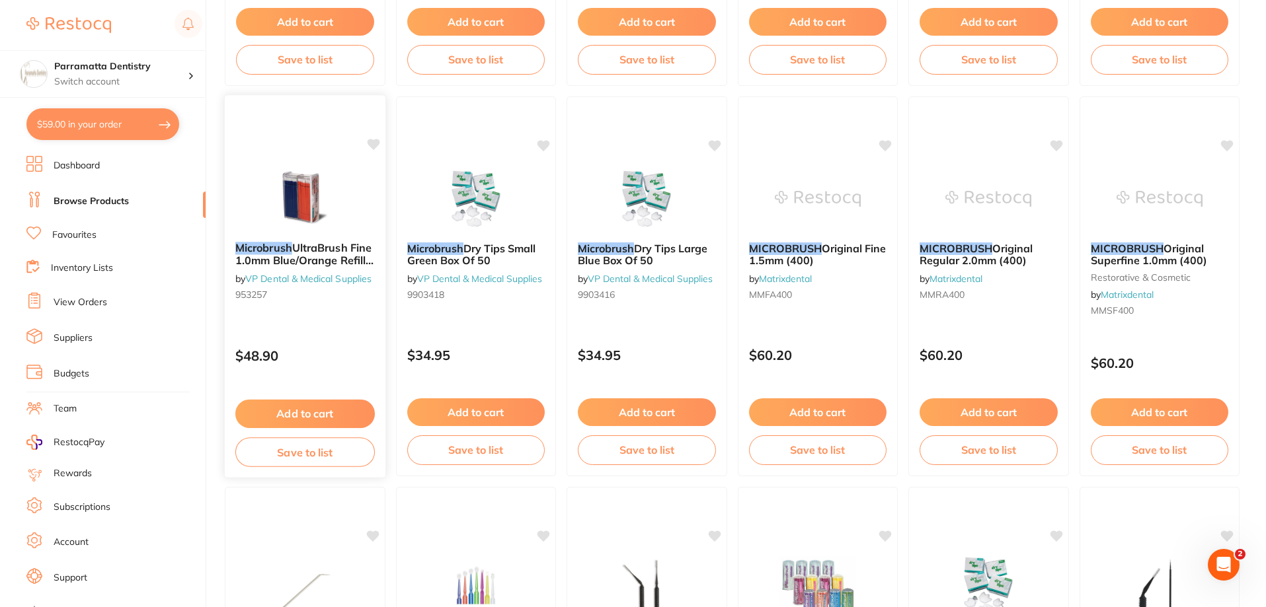
click at [317, 228] on img at bounding box center [305, 198] width 87 height 67
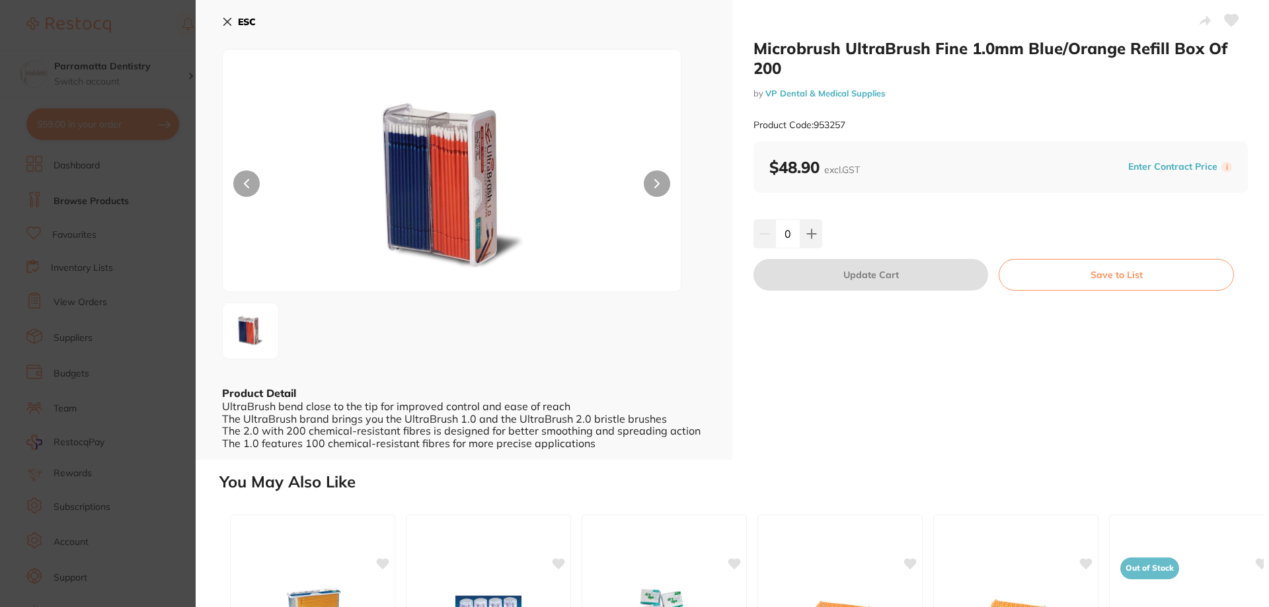
click at [162, 346] on section "Microbrush UltraBrush Fine 1.0mm Blue/Orange Refill Box Of 200 by VP Dental & M…" at bounding box center [634, 303] width 1269 height 607
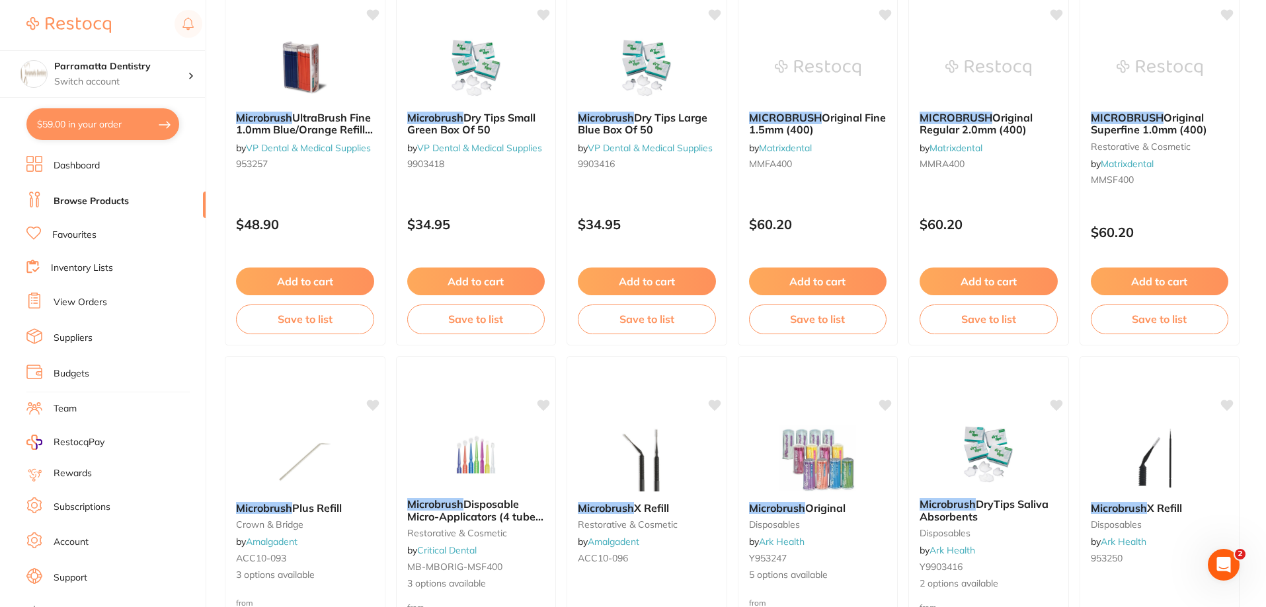
scroll to position [1785, 0]
